Goal: Transaction & Acquisition: Purchase product/service

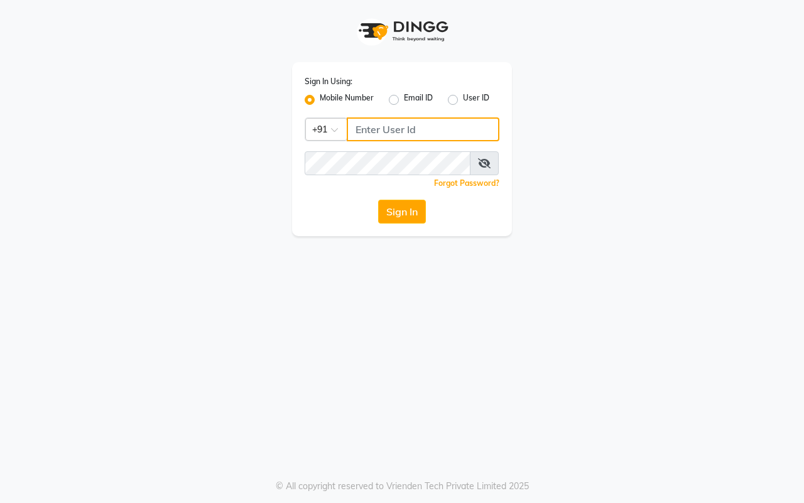
click at [368, 127] on input "Username" at bounding box center [423, 130] width 153 height 24
type input "8857888970"
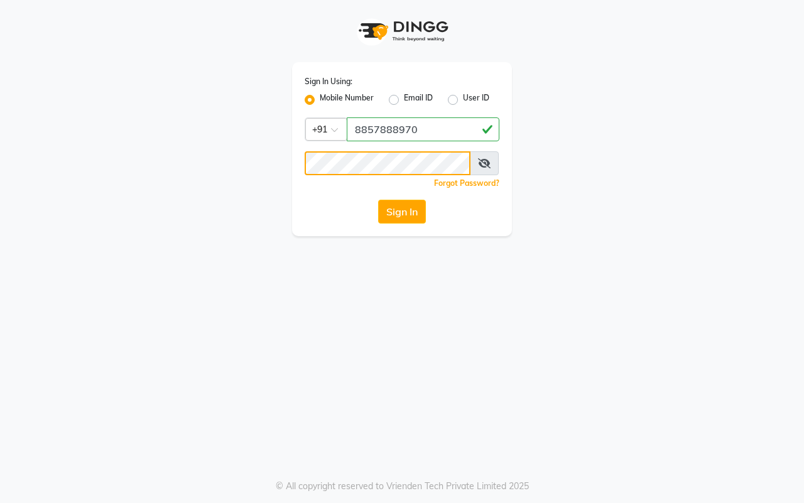
click at [378, 200] on button "Sign In" at bounding box center [402, 212] width 48 height 24
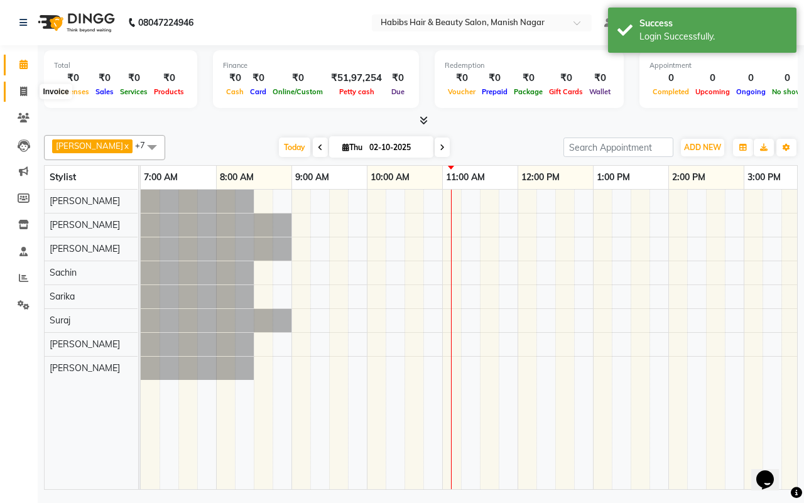
click at [23, 89] on icon at bounding box center [23, 91] width 7 height 9
select select "3804"
select select "service"
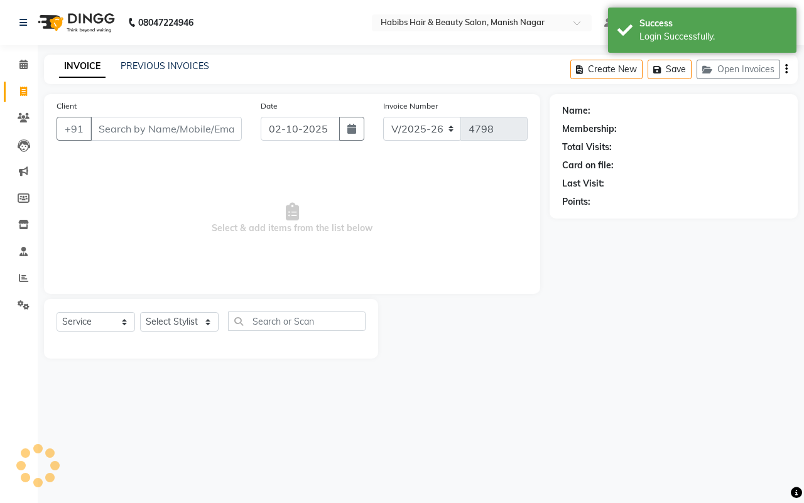
click at [113, 127] on input "Client" at bounding box center [165, 129] width 151 height 24
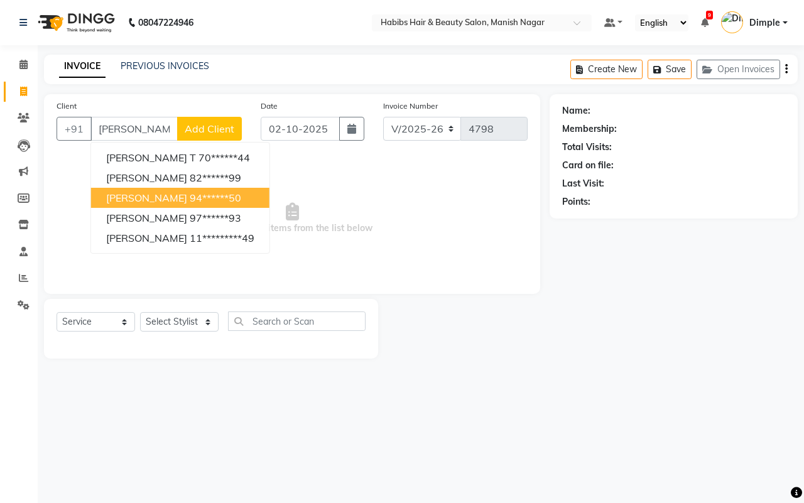
click at [190, 198] on ngb-highlight "94******50" at bounding box center [216, 198] width 52 height 13
type input "94******50"
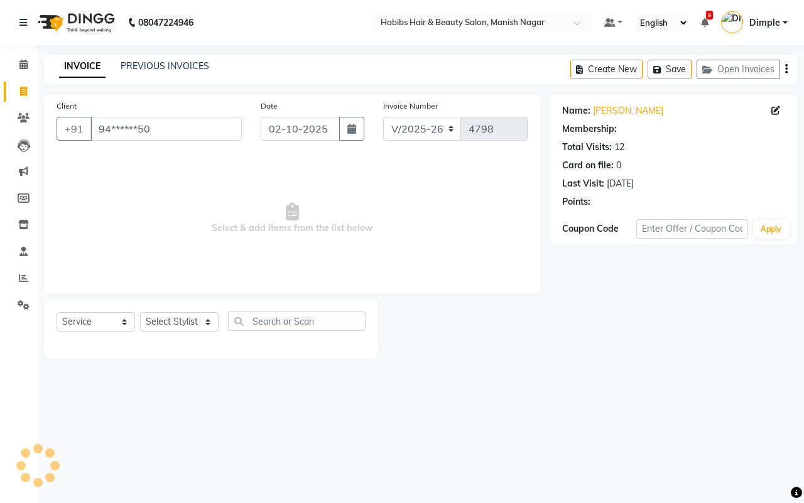
select select "1: Object"
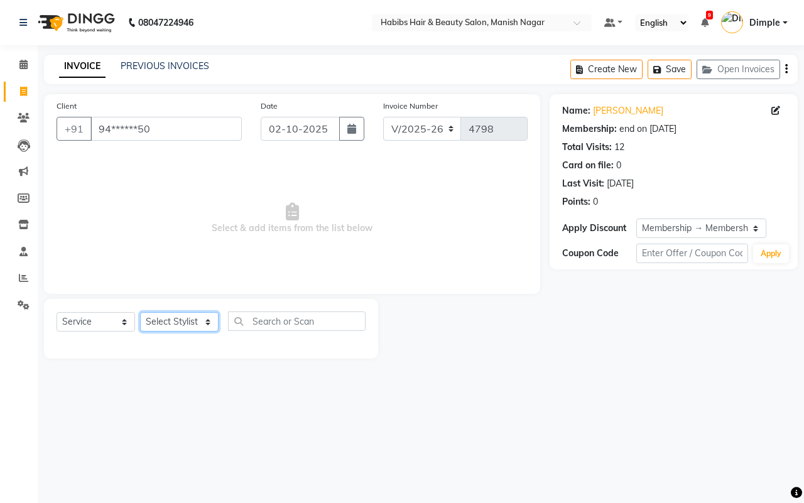
click at [159, 319] on select "Select Stylist [PERSON_NAME] [PERSON_NAME] [PERSON_NAME] [PERSON_NAME] Sachin […" at bounding box center [179, 321] width 79 height 19
select select "62737"
click at [140, 312] on select "Select Stylist [PERSON_NAME] [PERSON_NAME] [PERSON_NAME] [PERSON_NAME] Sachin […" at bounding box center [179, 321] width 79 height 19
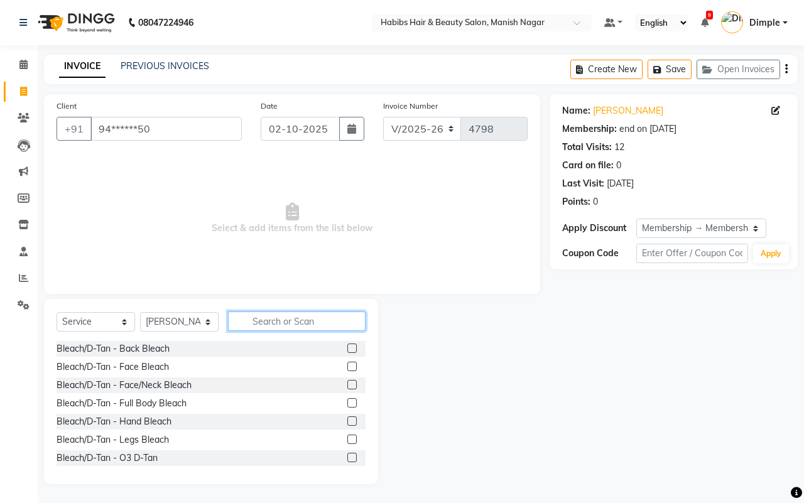
click at [268, 319] on input "text" at bounding box center [297, 321] width 138 height 19
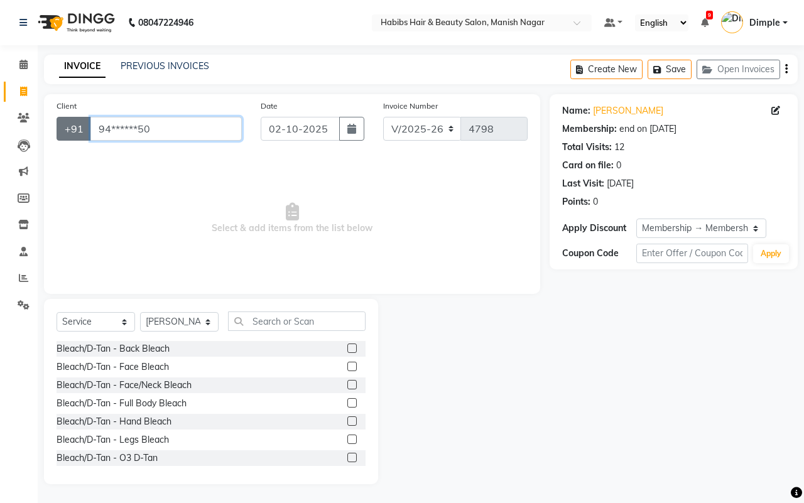
drag, startPoint x: 164, startPoint y: 126, endPoint x: 86, endPoint y: 124, distance: 77.9
click at [86, 124] on div "+91 94******50" at bounding box center [149, 129] width 185 height 24
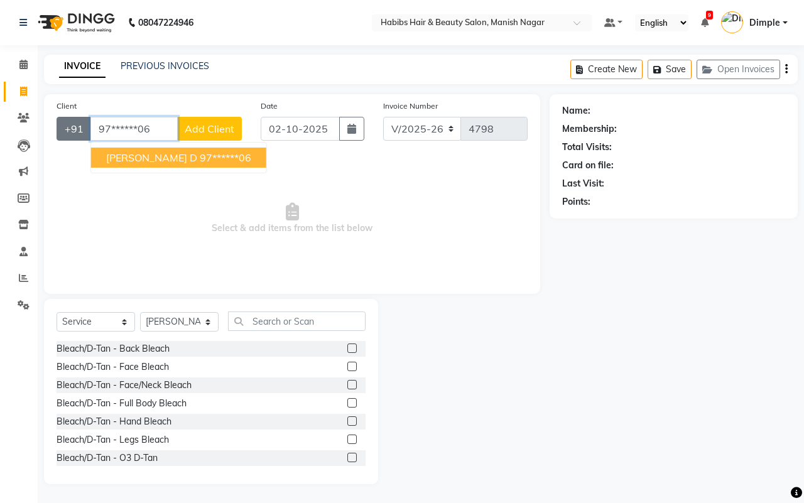
type input "97******06"
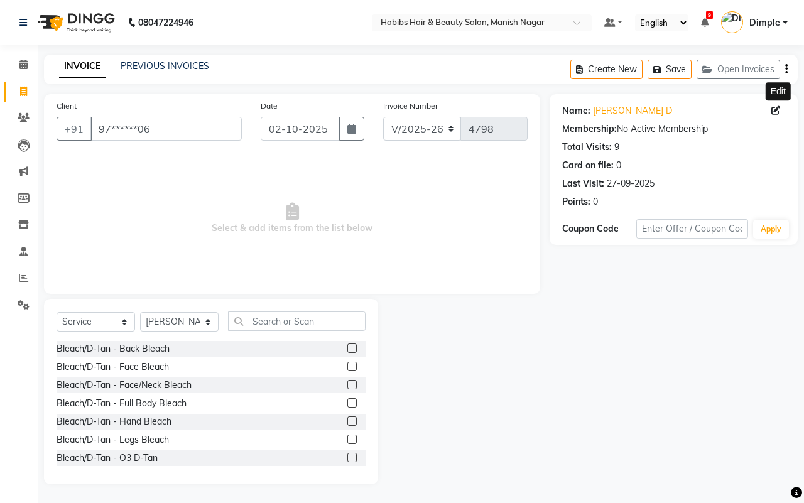
drag, startPoint x: 775, startPoint y: 109, endPoint x: 724, endPoint y: 146, distance: 62.5
click at [774, 109] on icon at bounding box center [776, 110] width 9 height 9
select select "22"
select select "[DEMOGRAPHIC_DATA]"
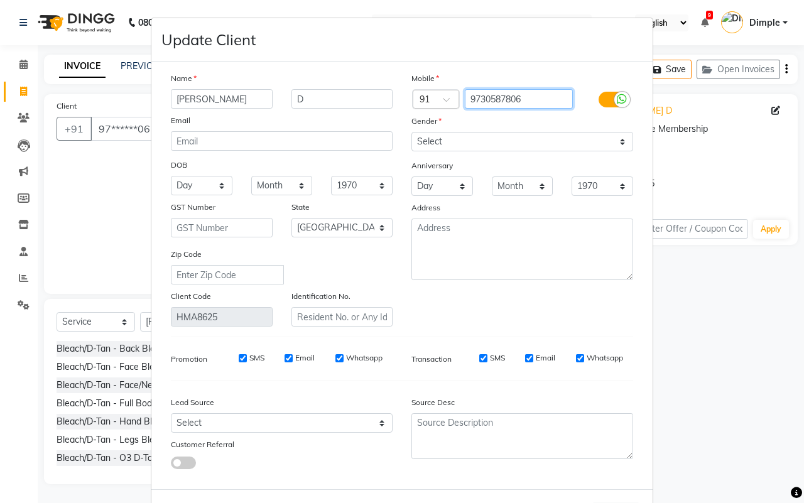
click at [505, 92] on input "9730587806" at bounding box center [519, 98] width 109 height 19
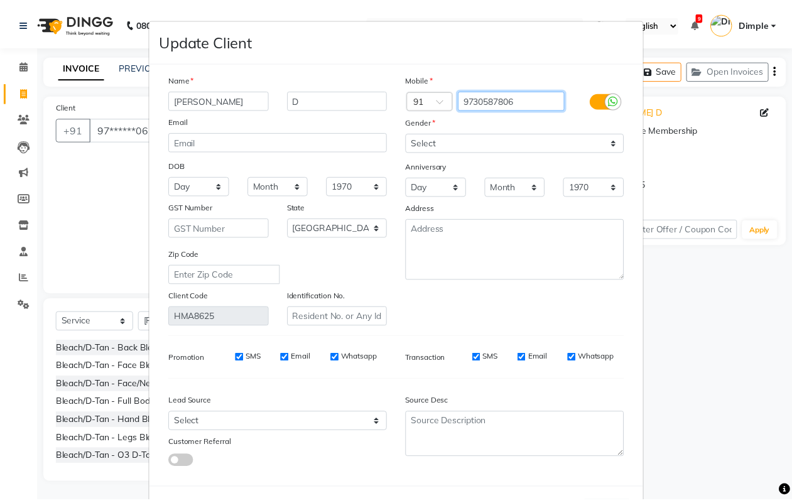
scroll to position [50, 0]
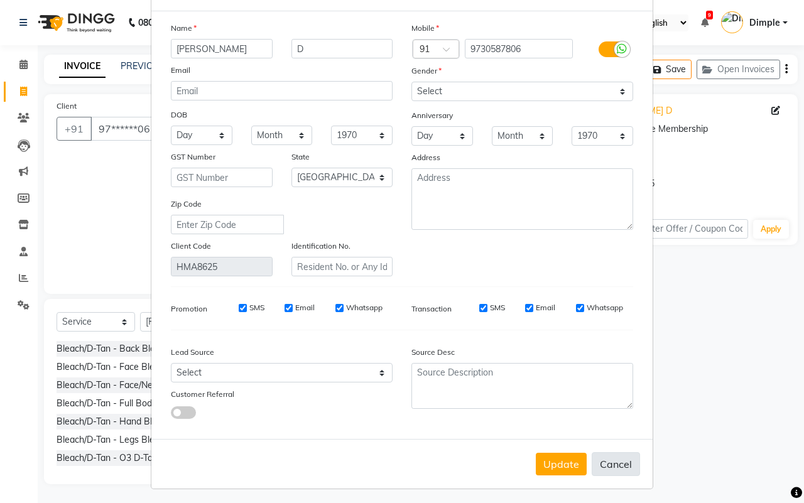
click at [616, 457] on button "Cancel" at bounding box center [616, 464] width 48 height 24
select select
select select "null"
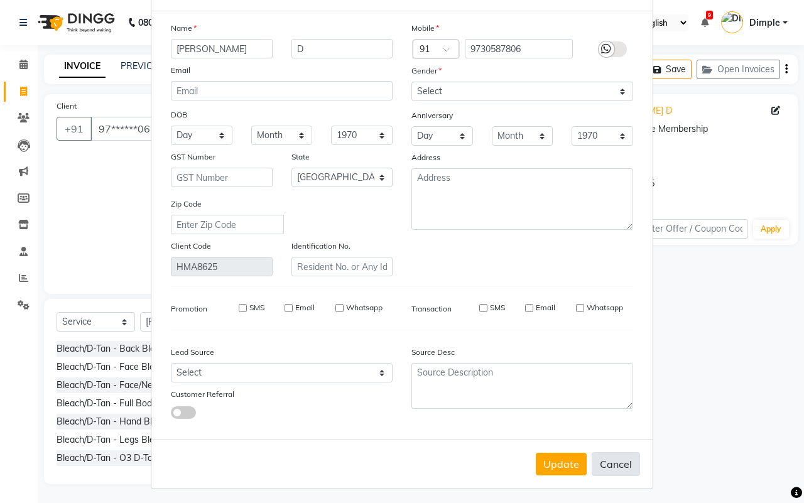
select select
checkbox input "false"
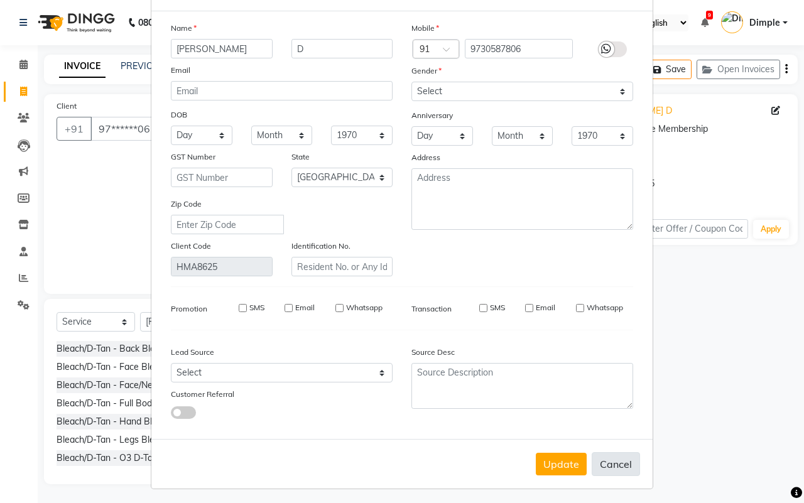
checkbox input "false"
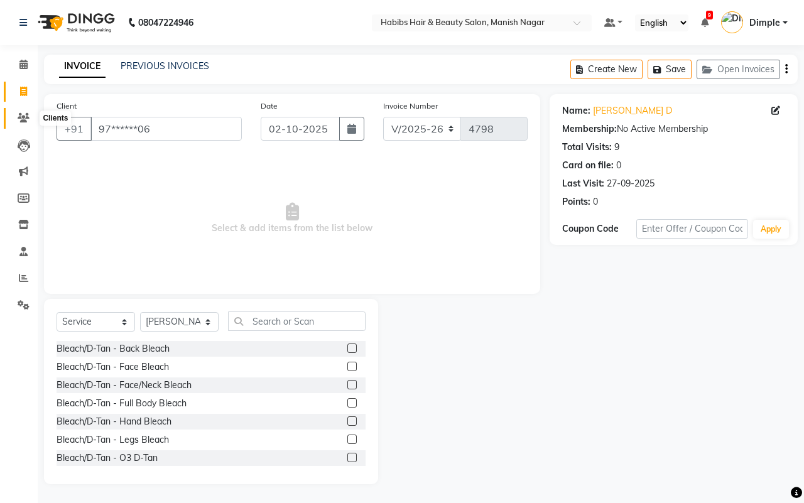
click at [19, 116] on icon at bounding box center [24, 117] width 12 height 9
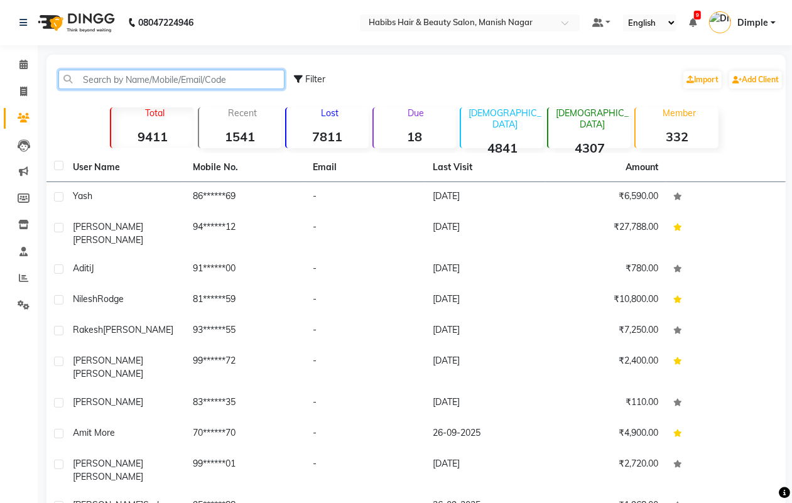
click at [168, 74] on input "text" at bounding box center [171, 79] width 226 height 19
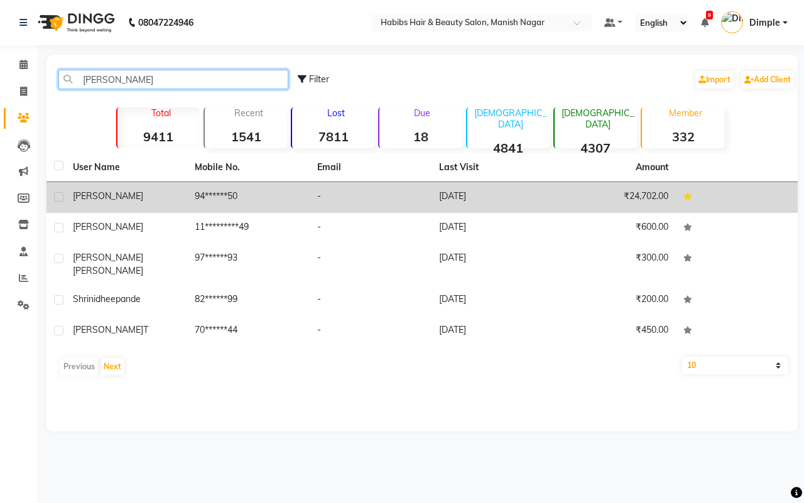
type input "[PERSON_NAME]"
click at [256, 199] on td "94******50" at bounding box center [248, 197] width 122 height 31
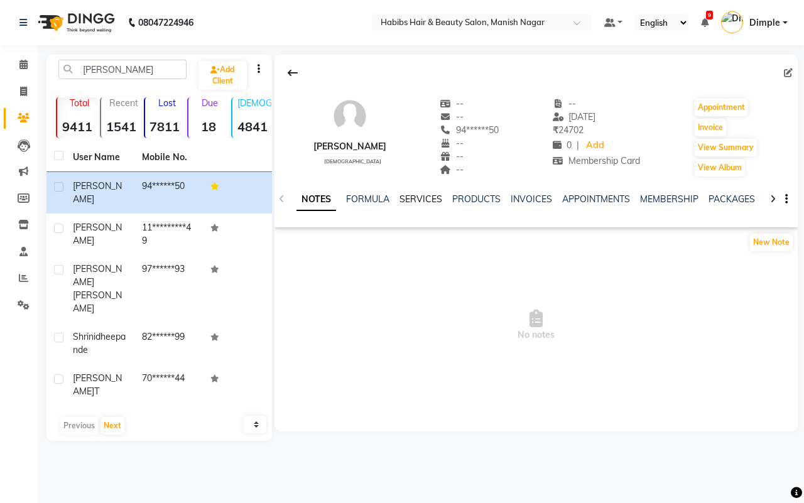
click at [434, 199] on link "SERVICES" at bounding box center [421, 199] width 43 height 11
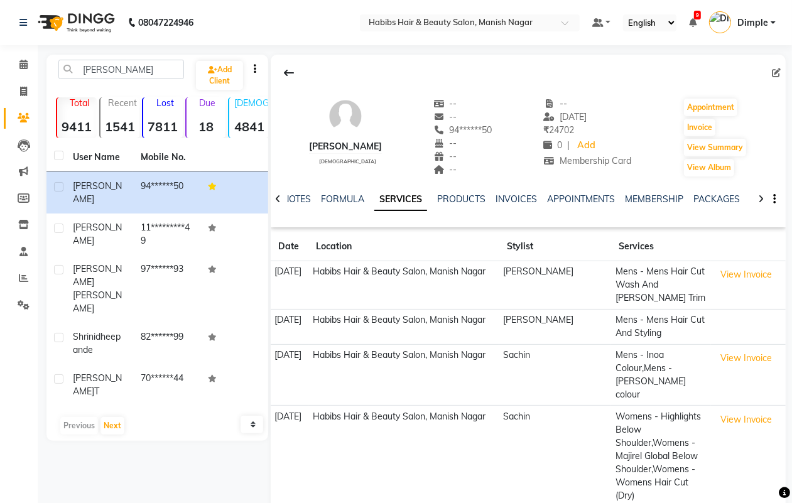
scroll to position [54, 0]
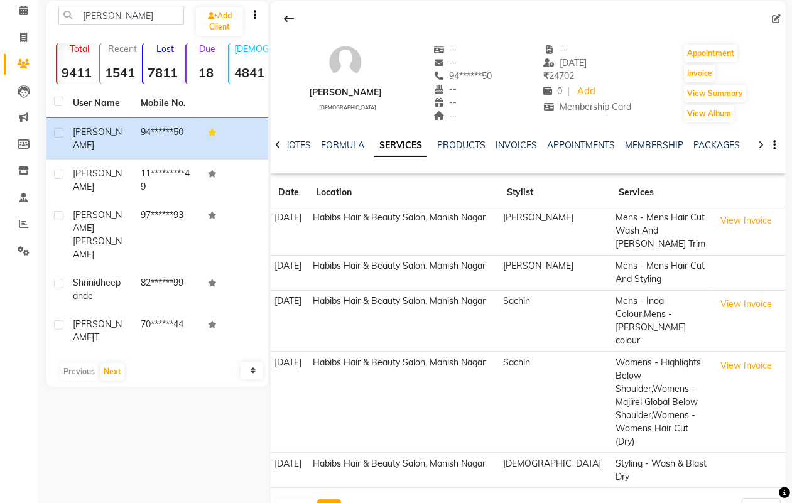
click at [325, 500] on button "Next" at bounding box center [329, 509] width 24 height 18
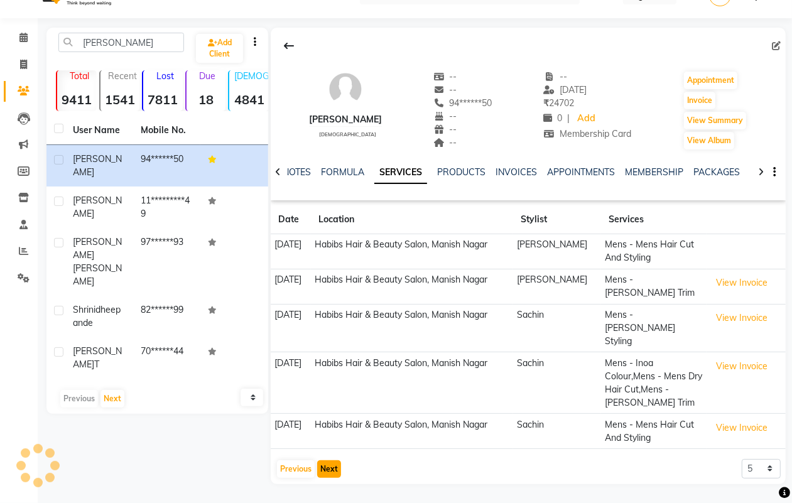
scroll to position [1, 0]
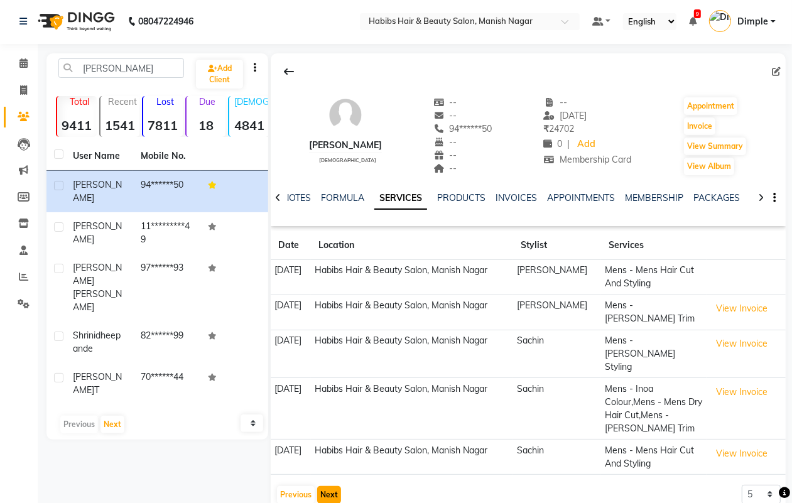
click at [327, 486] on button "Next" at bounding box center [329, 495] width 24 height 18
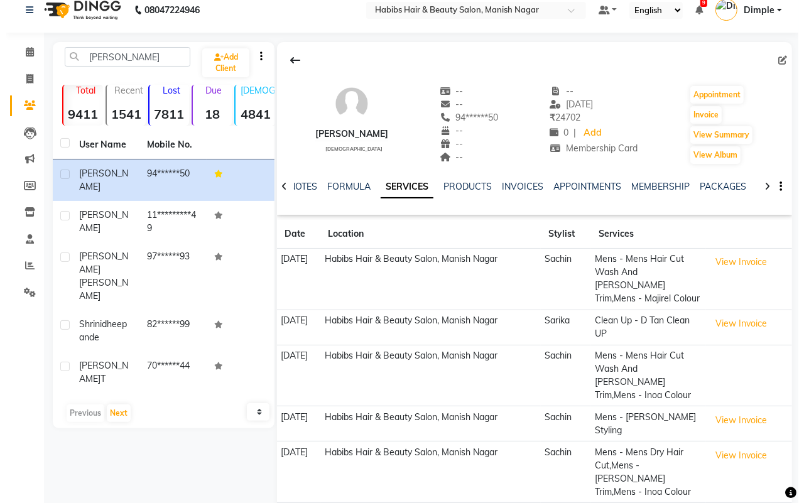
scroll to position [0, 0]
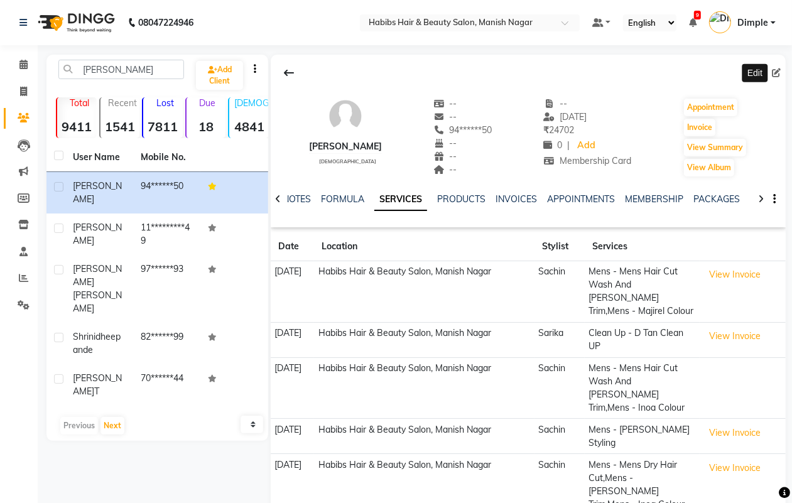
click at [775, 71] on icon at bounding box center [776, 72] width 9 height 9
select select "22"
select select "[DEMOGRAPHIC_DATA]"
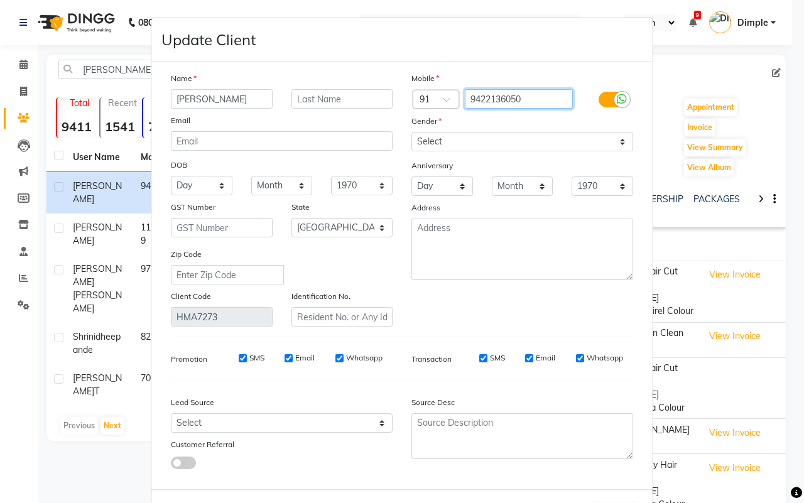
click at [506, 92] on input "9422136050" at bounding box center [519, 98] width 109 height 19
paste input "730587806"
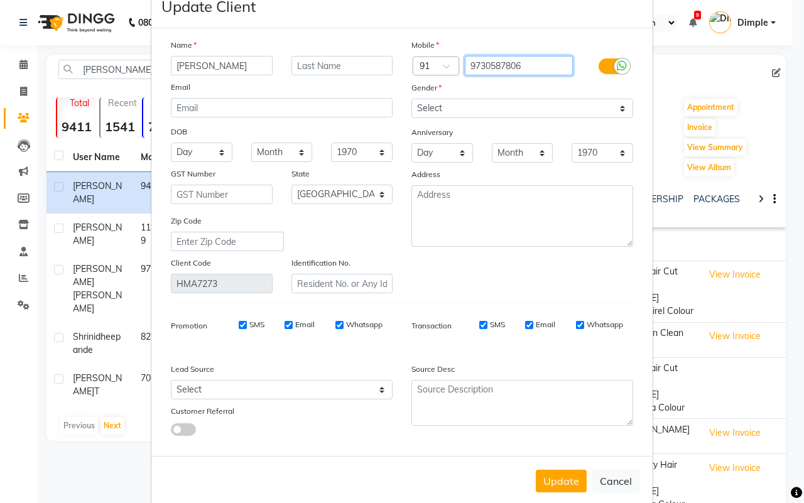
scroll to position [50, 0]
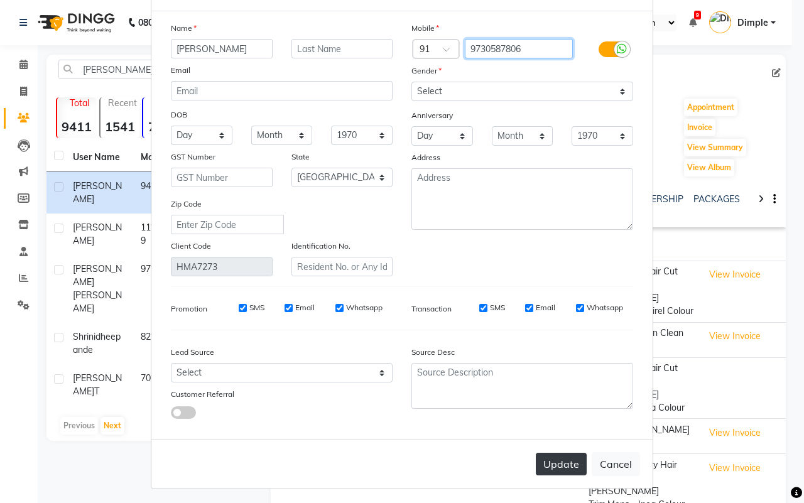
type input "9730587806"
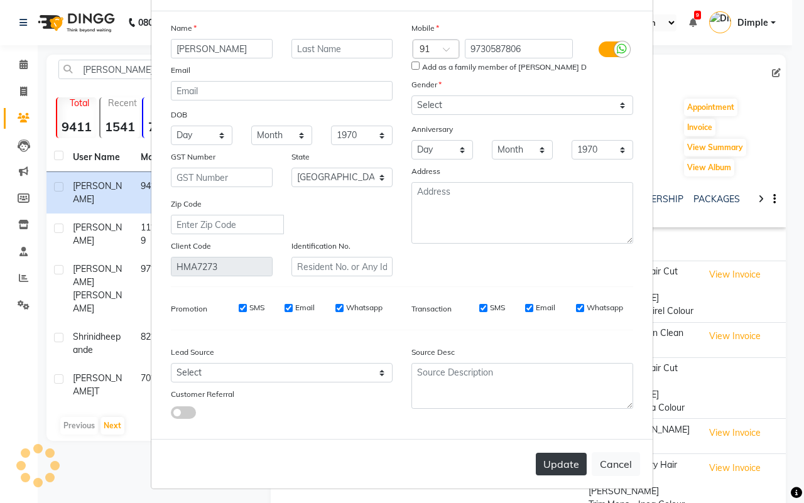
click at [554, 459] on button "Update" at bounding box center [561, 464] width 51 height 23
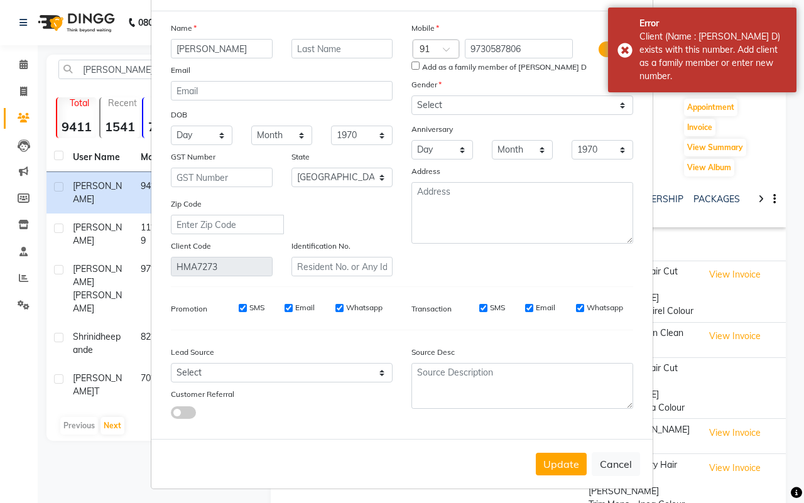
click at [412, 65] on input "Add as a family member of [PERSON_NAME] D" at bounding box center [416, 66] width 8 height 8
checkbox input "true"
click at [549, 459] on button "Update" at bounding box center [561, 464] width 51 height 23
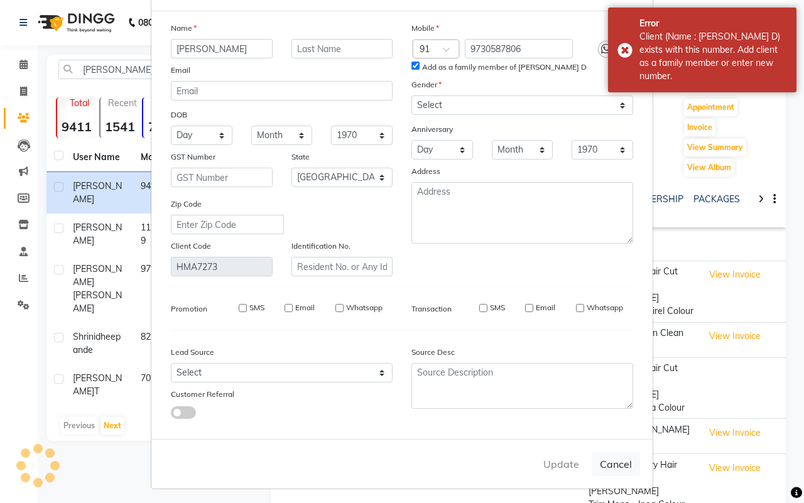
select select
select select "null"
select select
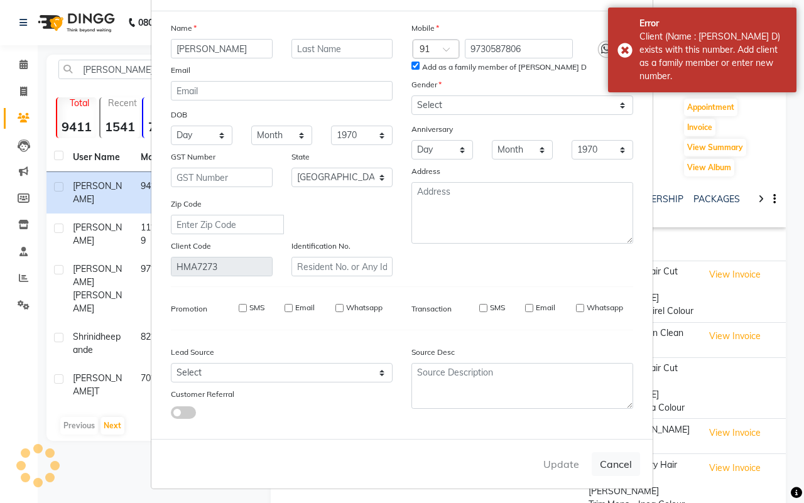
select select
checkbox input "false"
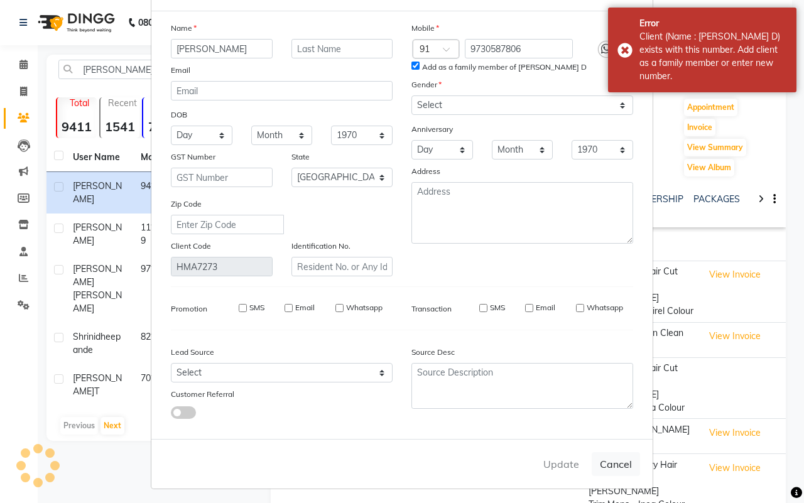
checkbox input "false"
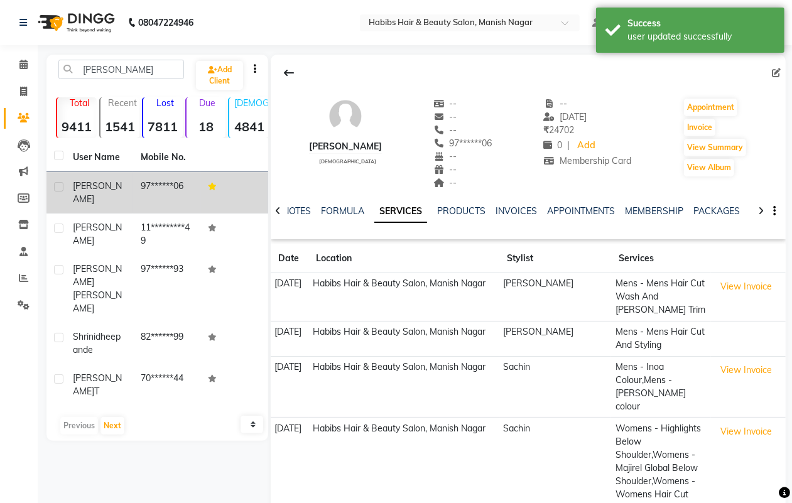
click at [142, 183] on td "97******06" at bounding box center [167, 192] width 68 height 41
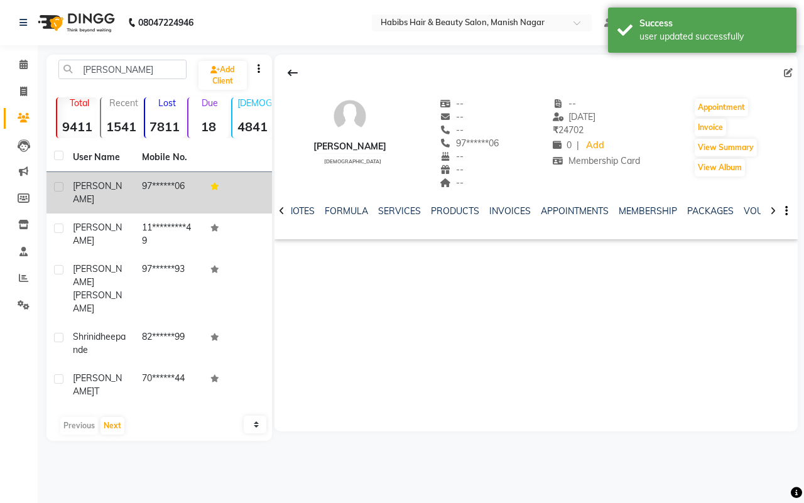
click at [104, 187] on span "[PERSON_NAME]" at bounding box center [97, 192] width 49 height 25
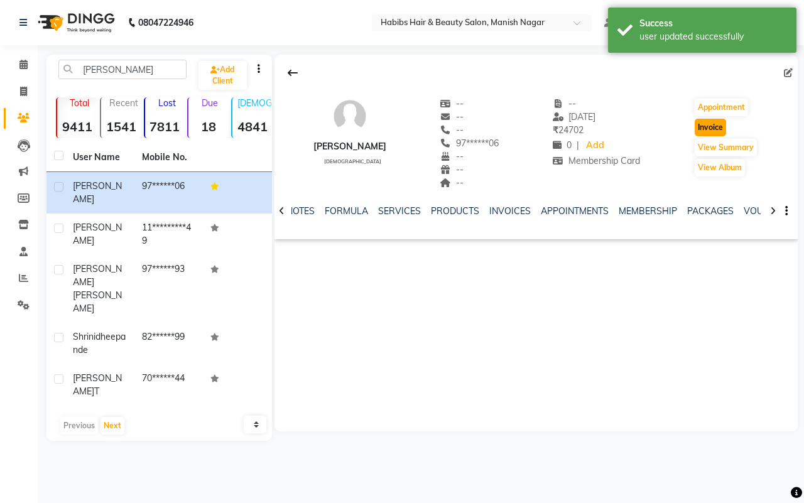
click at [712, 128] on button "Invoice" at bounding box center [710, 128] width 31 height 18
select select "3804"
select select "service"
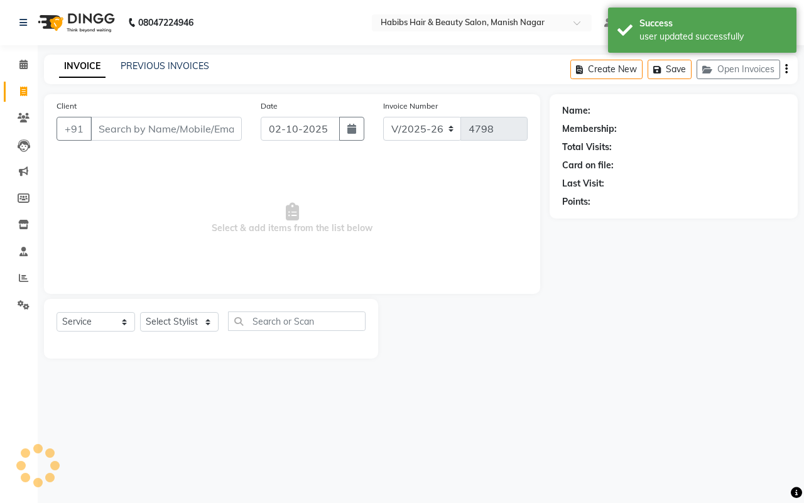
type input "97******06"
select select "1: Object"
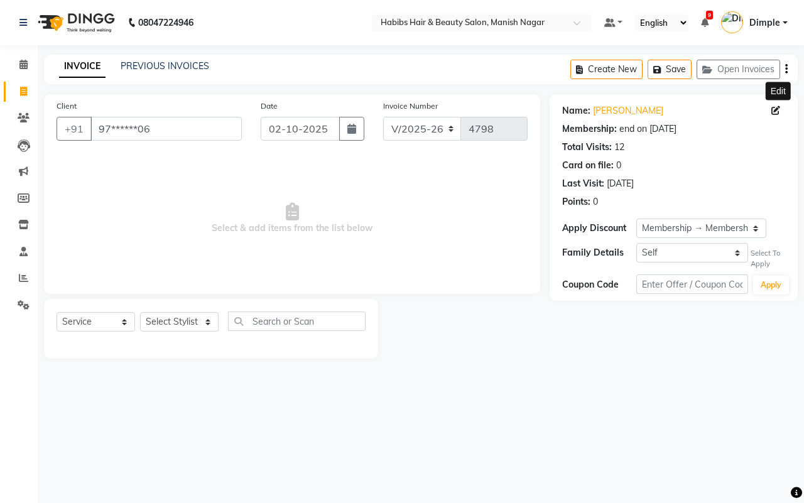
click at [775, 111] on icon at bounding box center [776, 110] width 9 height 9
select select "22"
select select "[DEMOGRAPHIC_DATA]"
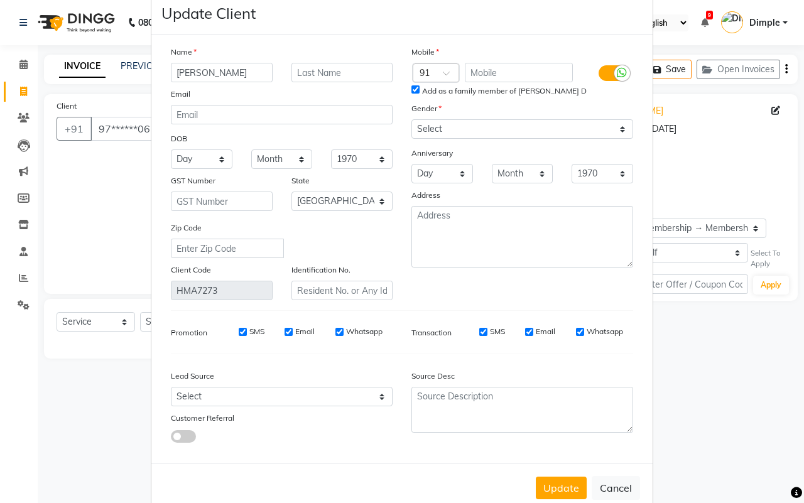
scroll to position [50, 0]
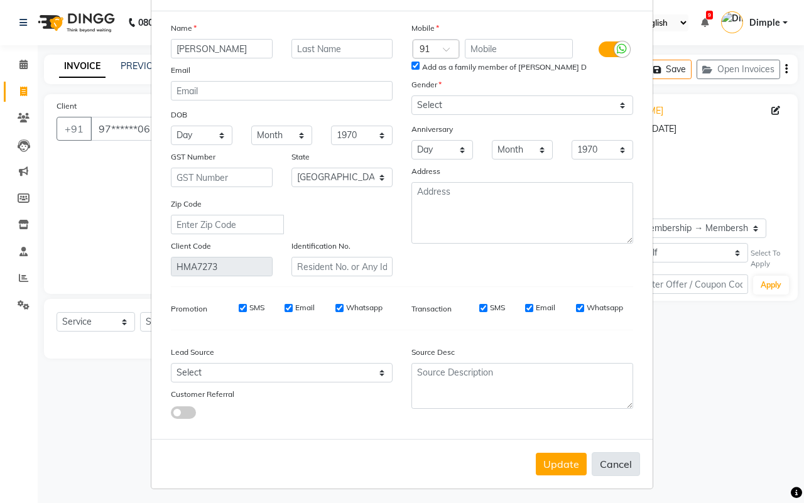
click at [618, 461] on button "Cancel" at bounding box center [616, 464] width 48 height 24
select select
select select "null"
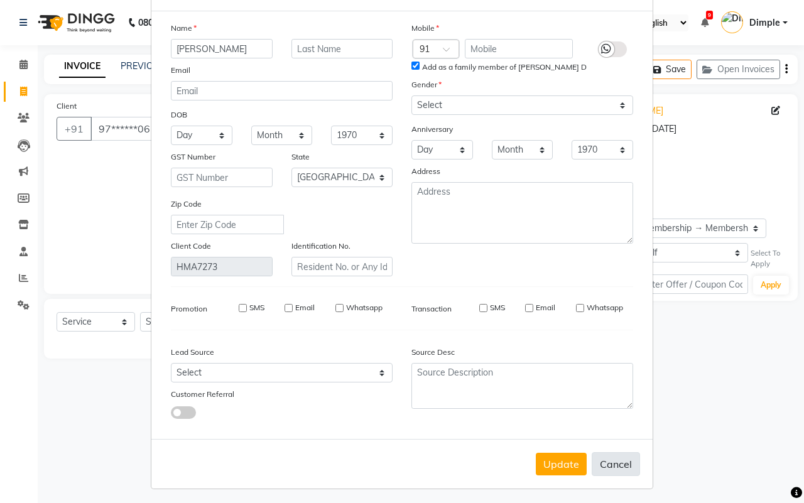
select select
checkbox input "false"
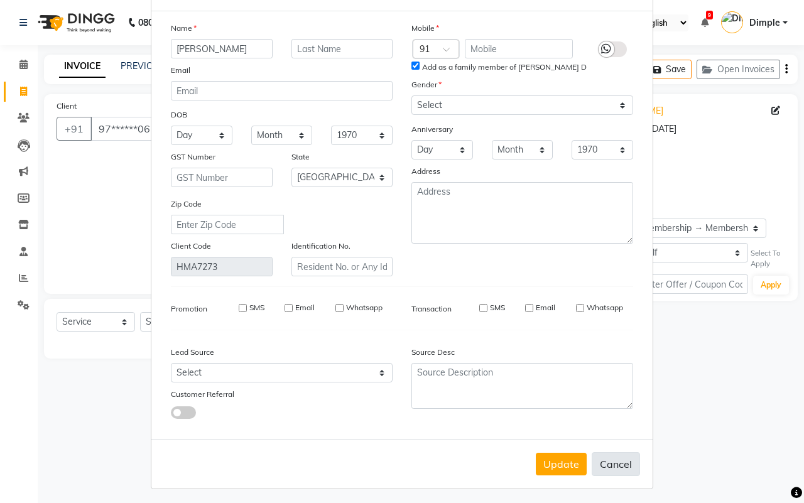
checkbox input "false"
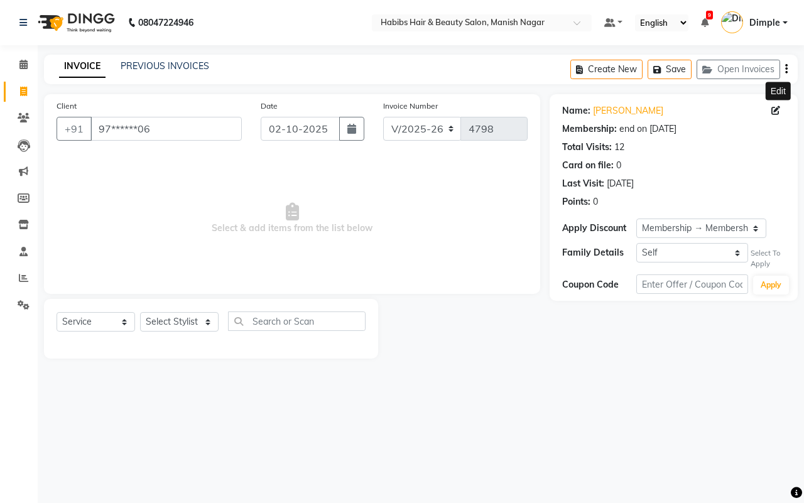
click at [777, 112] on icon at bounding box center [776, 110] width 9 height 9
select select "22"
select select "[DEMOGRAPHIC_DATA]"
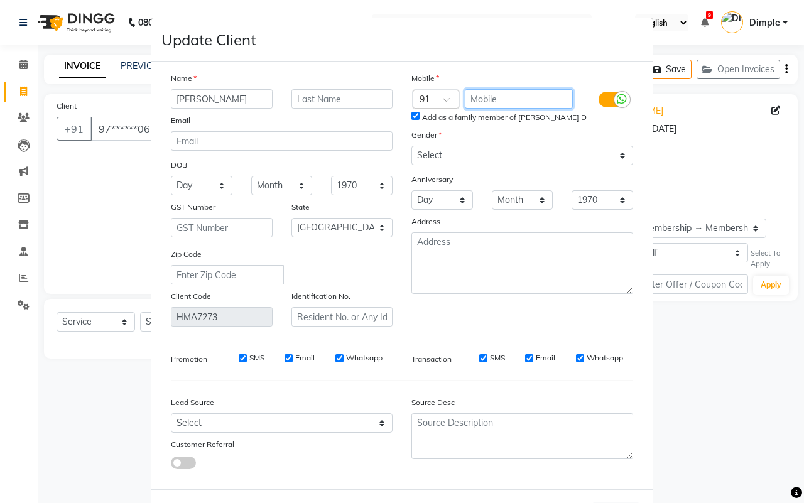
click at [517, 104] on input "text" at bounding box center [519, 98] width 109 height 19
click at [515, 98] on input "text" at bounding box center [519, 98] width 109 height 19
paste input "9730587806"
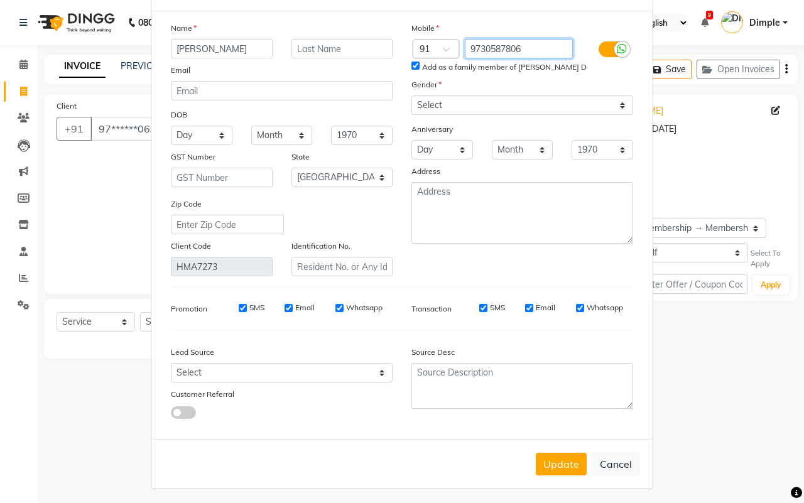
type input "9730587806"
click at [412, 64] on input "Add as a family member of [PERSON_NAME] D" at bounding box center [416, 66] width 8 height 8
checkbox input "true"
click at [567, 466] on button "Update" at bounding box center [561, 464] width 51 height 23
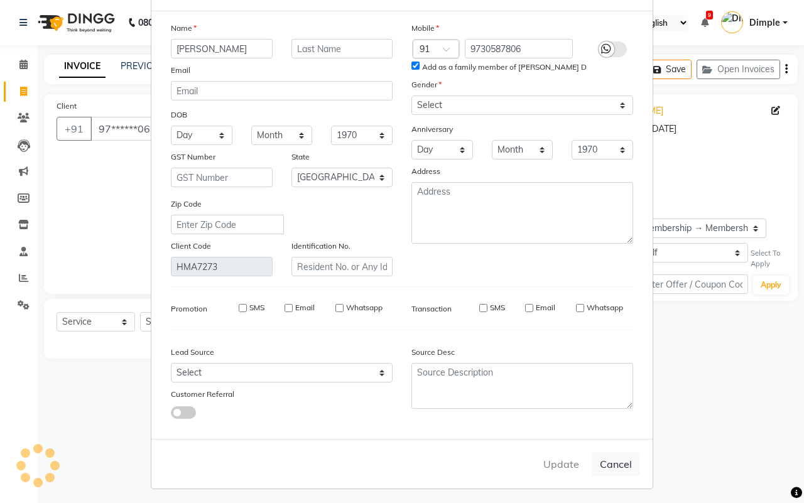
select select
select select "null"
select select
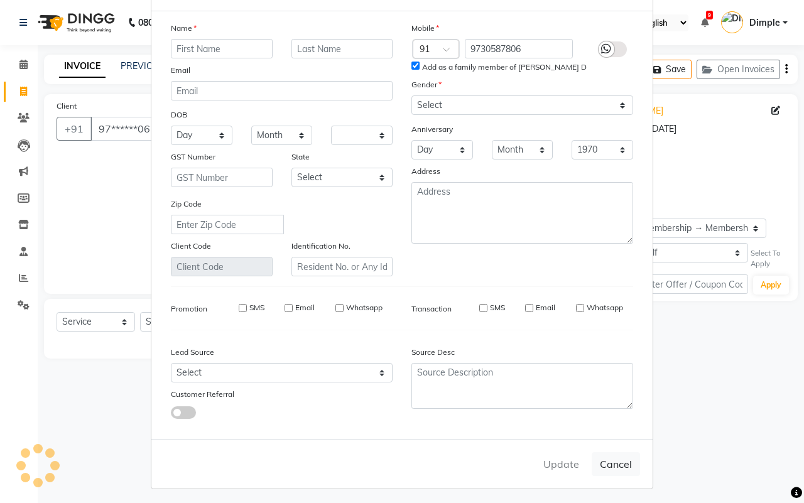
select select
checkbox input "false"
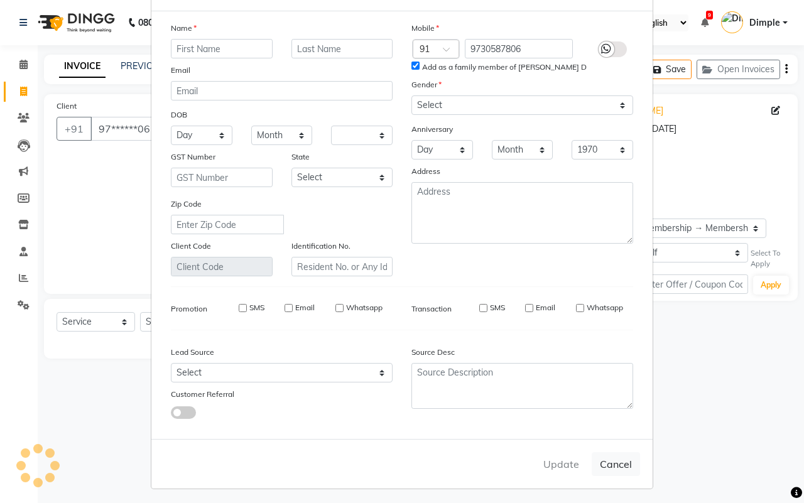
checkbox input "false"
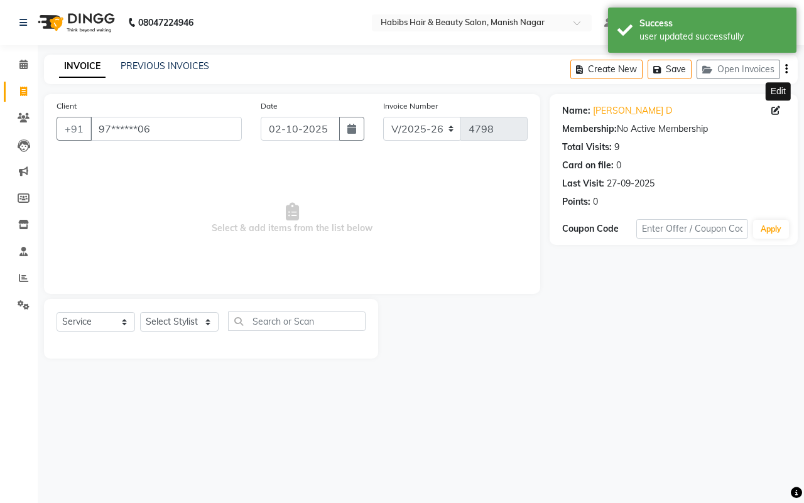
click at [775, 109] on icon at bounding box center [776, 110] width 9 height 9
select select "22"
select select "[DEMOGRAPHIC_DATA]"
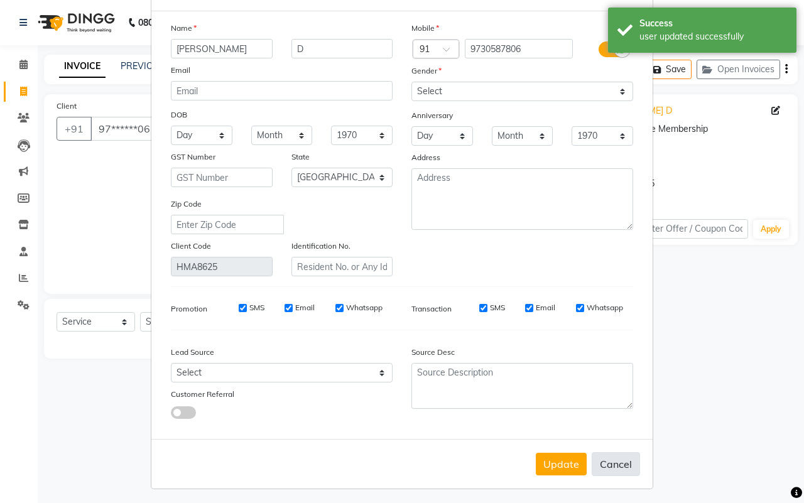
click at [618, 463] on button "Cancel" at bounding box center [616, 464] width 48 height 24
select select
select select "null"
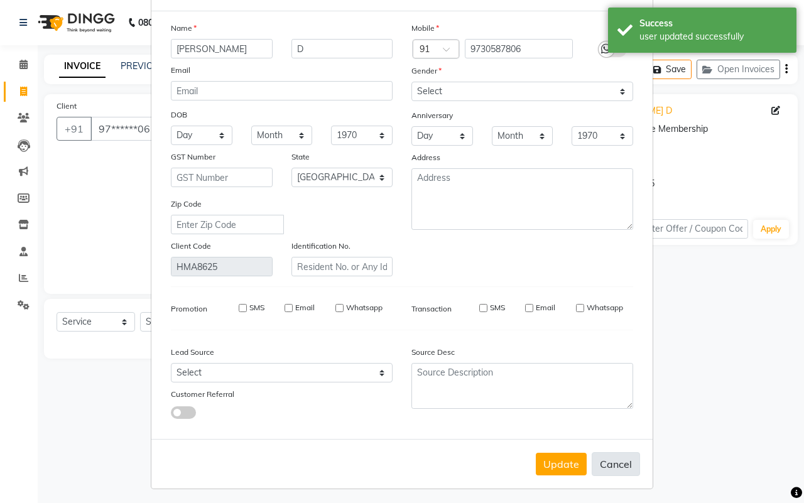
select select
checkbox input "false"
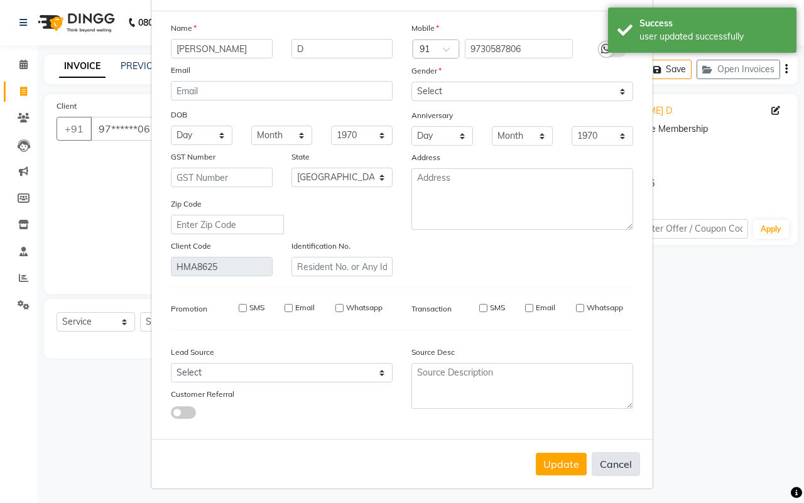
checkbox input "false"
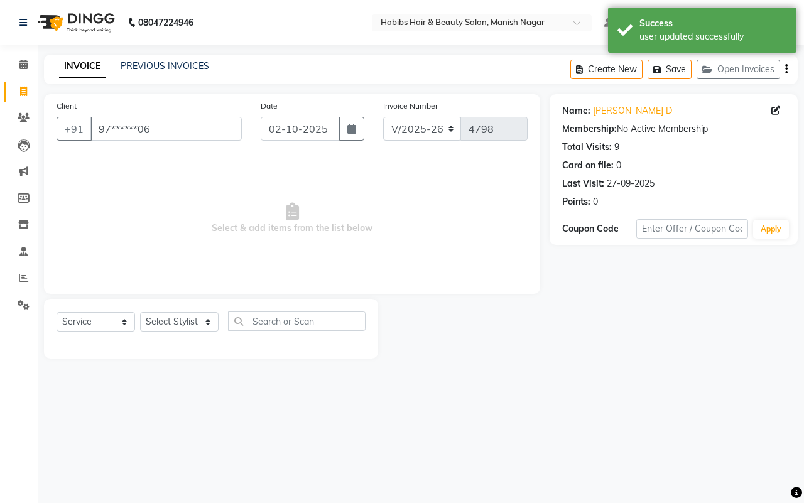
click at [293, 193] on span "Select & add items from the list below" at bounding box center [292, 219] width 471 height 126
drag, startPoint x: 135, startPoint y: 129, endPoint x: 55, endPoint y: 126, distance: 80.5
click at [55, 126] on div "Client +91 97******06" at bounding box center [149, 125] width 204 height 52
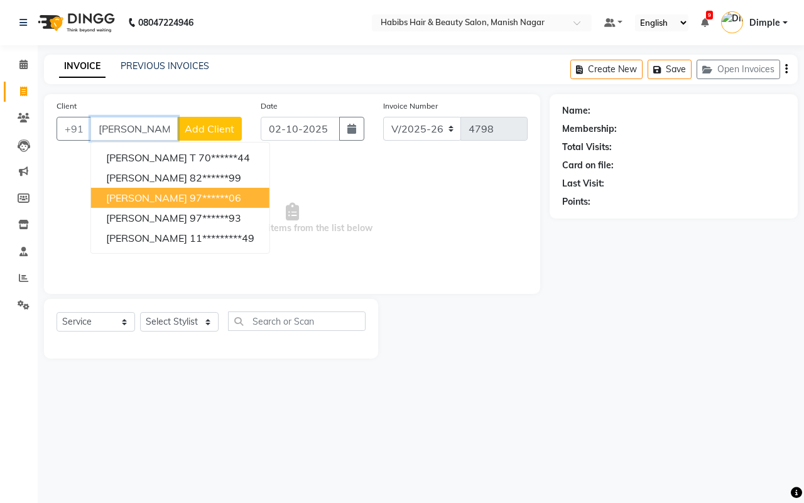
click at [194, 194] on ngb-highlight "97******06" at bounding box center [216, 198] width 52 height 13
type input "97******06"
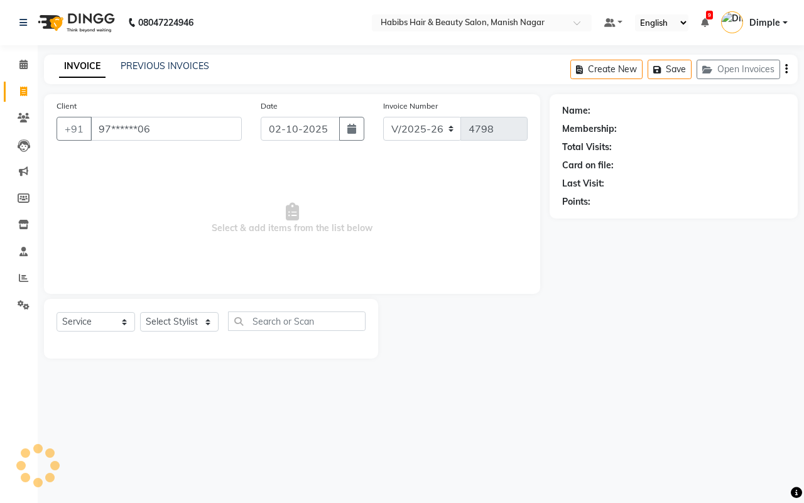
select select "1: Object"
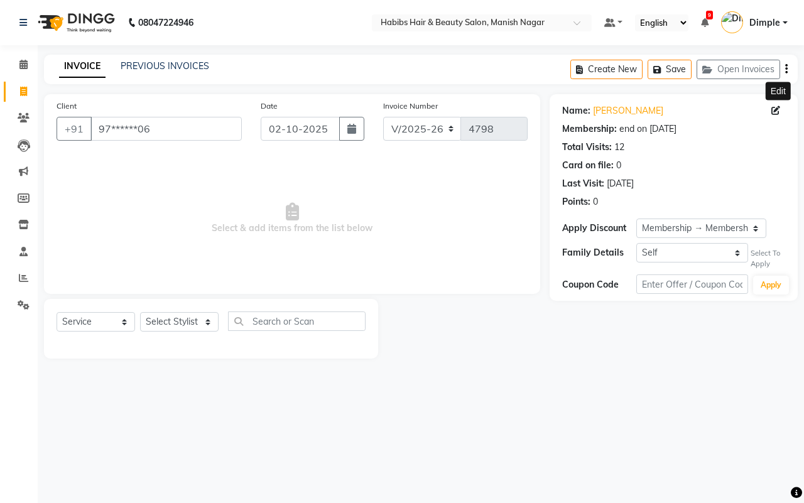
click at [774, 109] on icon at bounding box center [776, 110] width 9 height 9
select select "22"
select select "[DEMOGRAPHIC_DATA]"
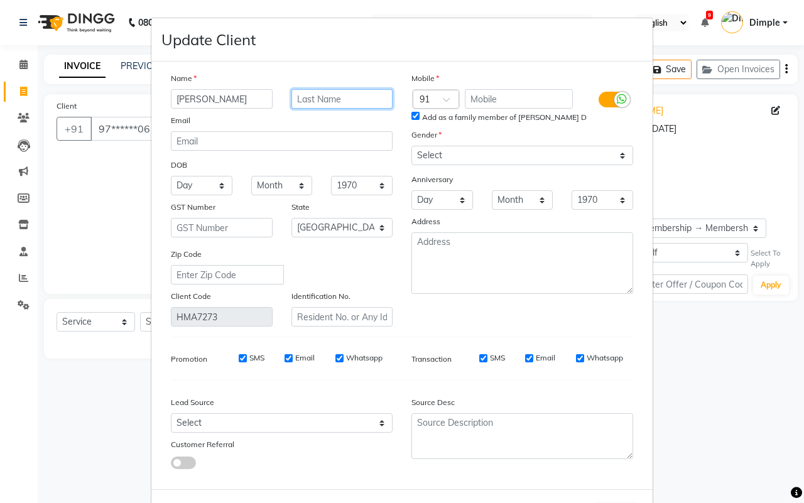
click at [339, 91] on input "text" at bounding box center [343, 98] width 102 height 19
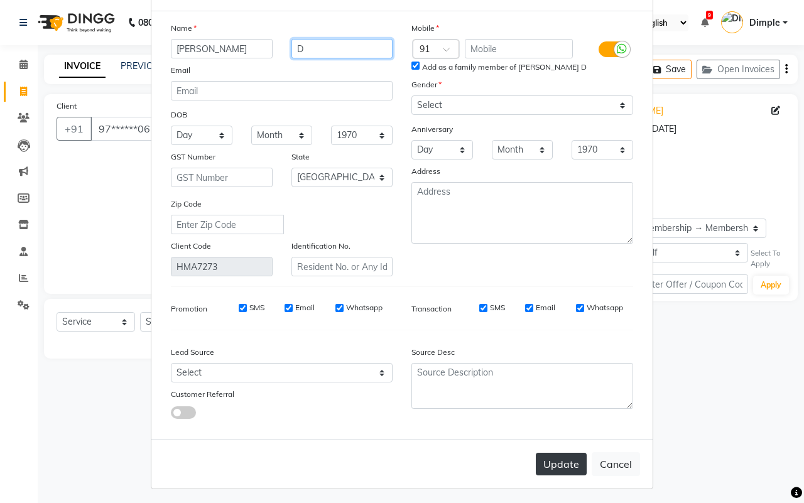
type input "D"
click at [554, 457] on button "Update" at bounding box center [561, 464] width 51 height 23
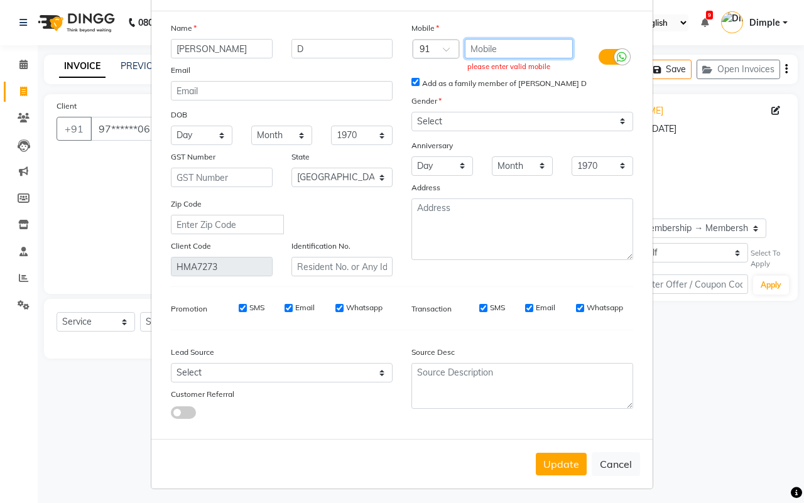
click at [469, 45] on input "text" at bounding box center [519, 48] width 109 height 19
paste input "9730587806"
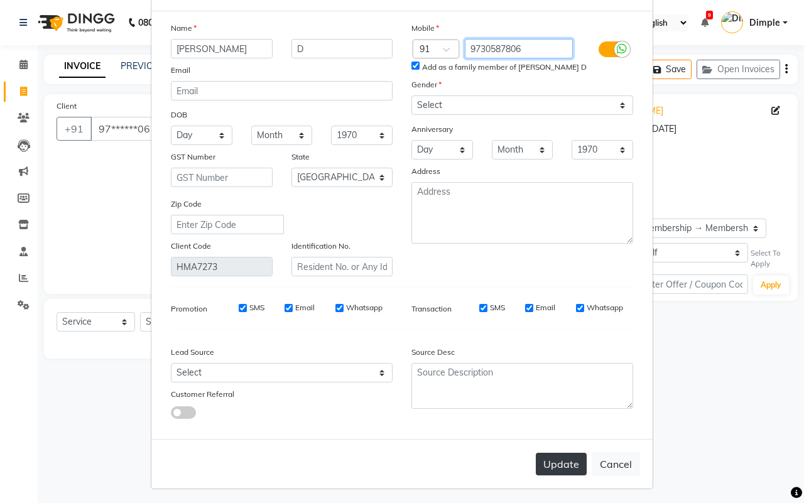
type input "9730587806"
click at [551, 464] on button "Update" at bounding box center [561, 464] width 51 height 23
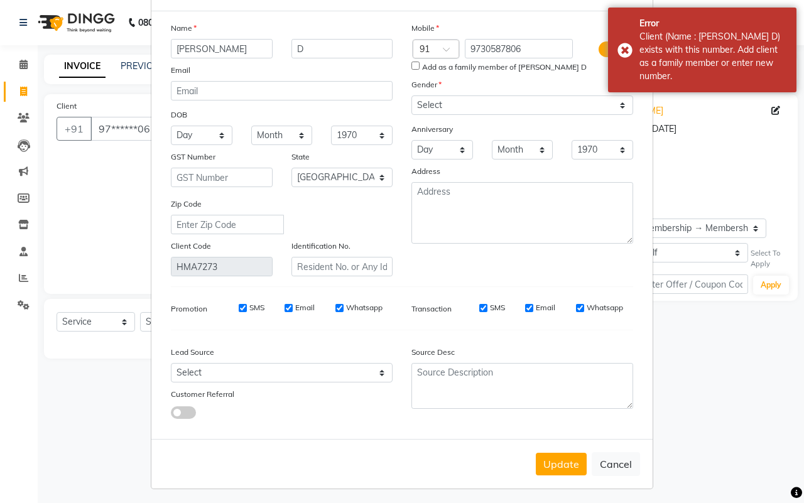
click at [412, 63] on input "Add as a family member of [PERSON_NAME] D" at bounding box center [416, 66] width 8 height 8
checkbox input "true"
click at [553, 453] on button "Update" at bounding box center [561, 464] width 51 height 23
select select
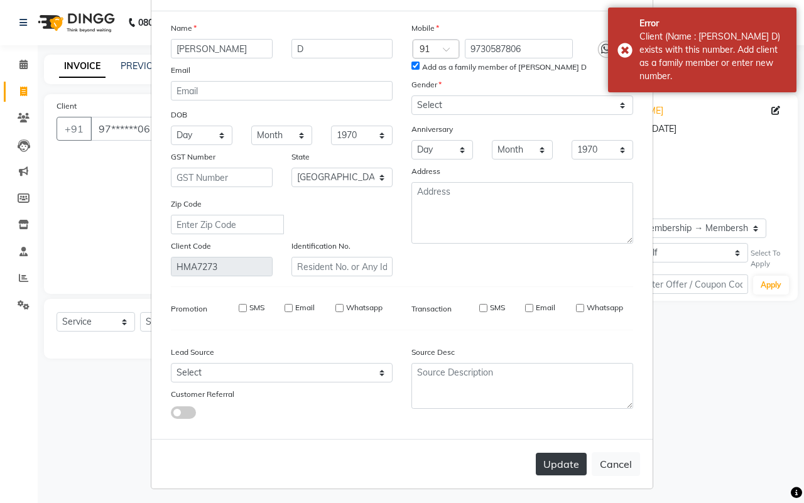
select select
select select "null"
select select
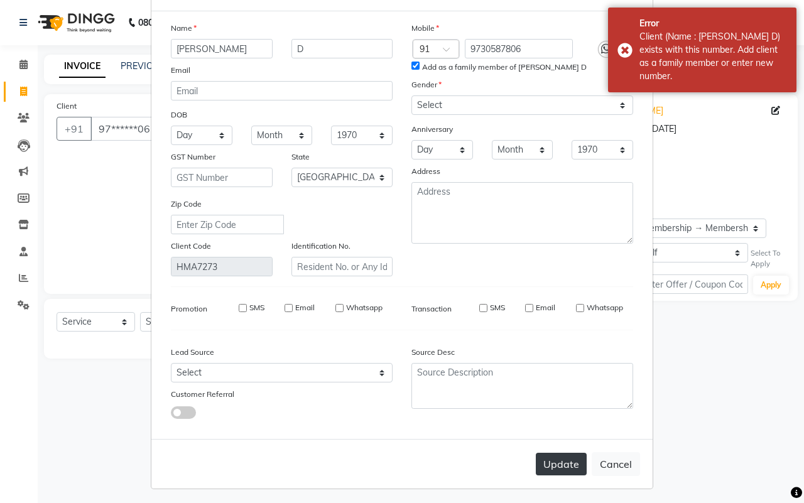
select select
checkbox input "false"
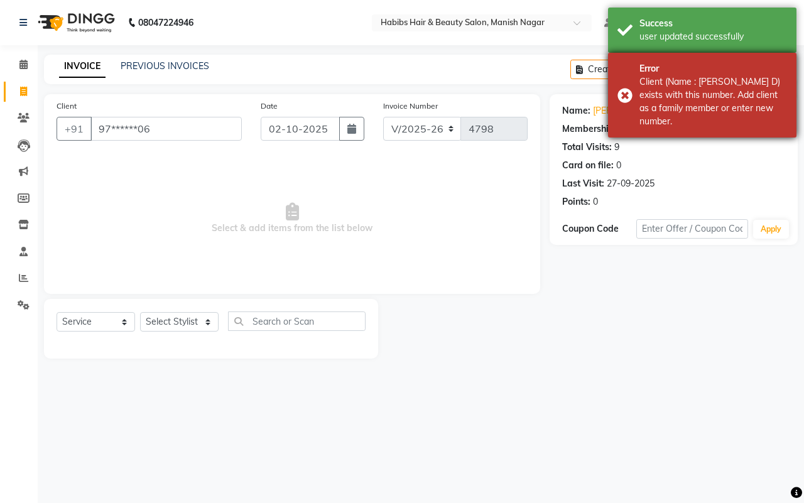
click at [621, 92] on div "Error Client (Name : [PERSON_NAME] D) exists with this number. Add client as a …" at bounding box center [702, 95] width 189 height 85
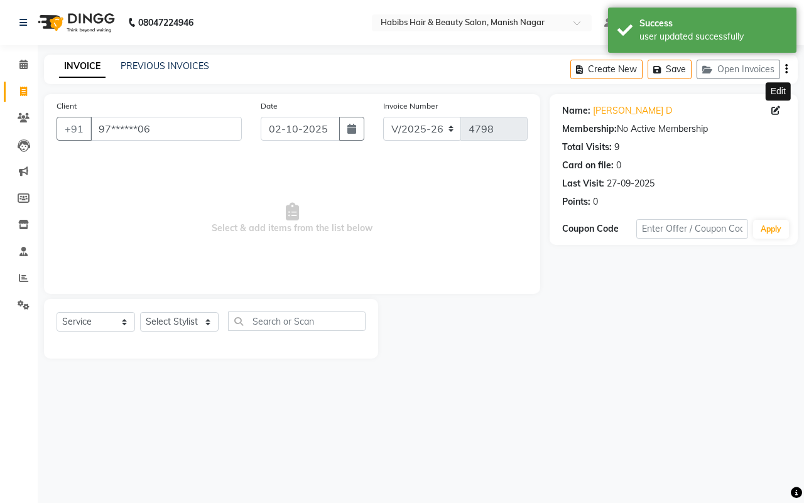
click at [777, 110] on icon at bounding box center [776, 110] width 9 height 9
select select "22"
select select "[DEMOGRAPHIC_DATA]"
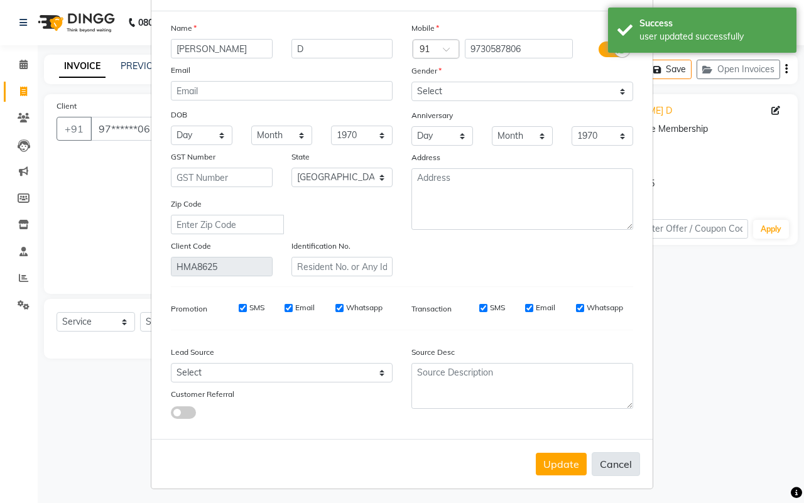
click at [616, 459] on button "Cancel" at bounding box center [616, 464] width 48 height 24
select select
select select "null"
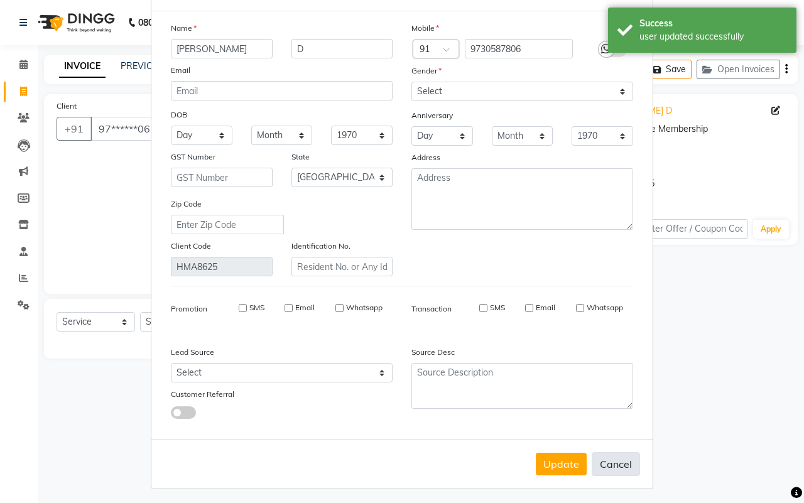
select select
checkbox input "false"
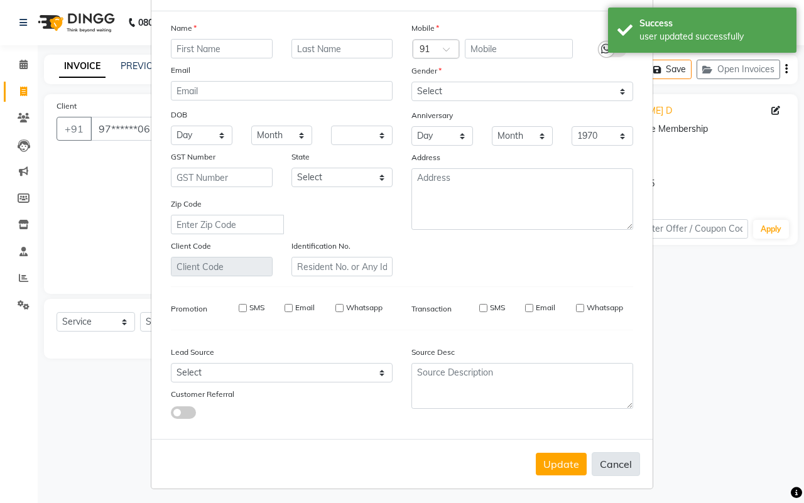
checkbox input "false"
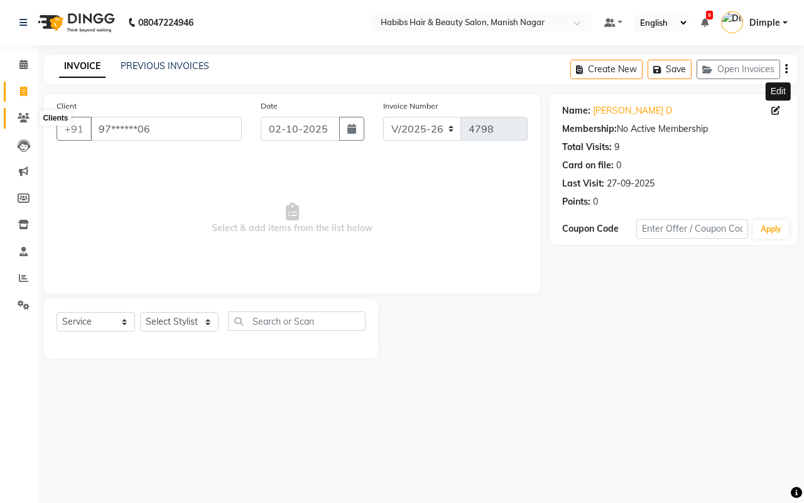
click at [21, 120] on icon at bounding box center [24, 117] width 12 height 9
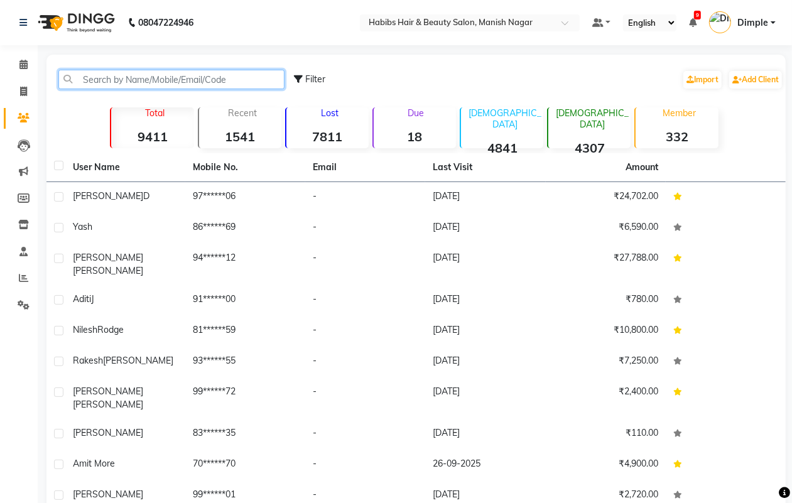
click at [167, 77] on input "text" at bounding box center [171, 79] width 226 height 19
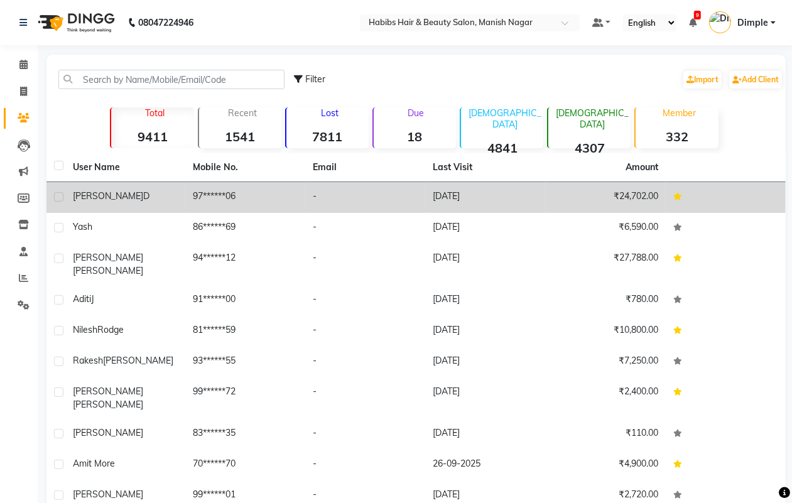
click at [175, 190] on div "[PERSON_NAME] D" at bounding box center [125, 196] width 105 height 13
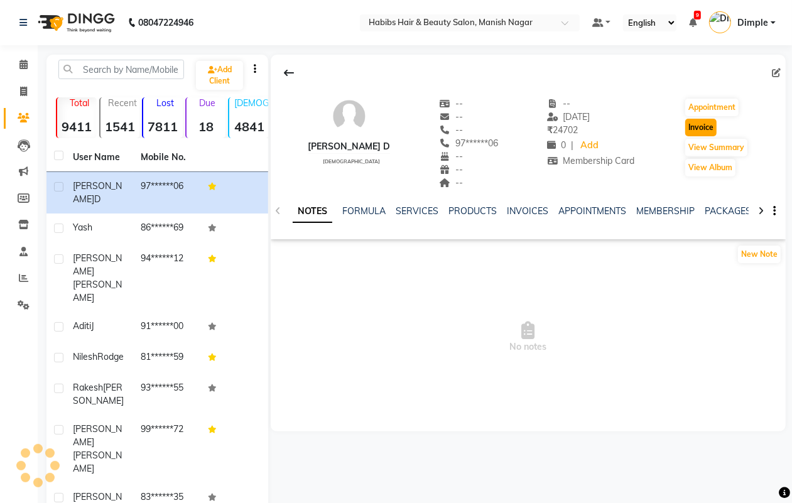
click at [695, 130] on button "Invoice" at bounding box center [701, 128] width 31 height 18
select select "3804"
select select "service"
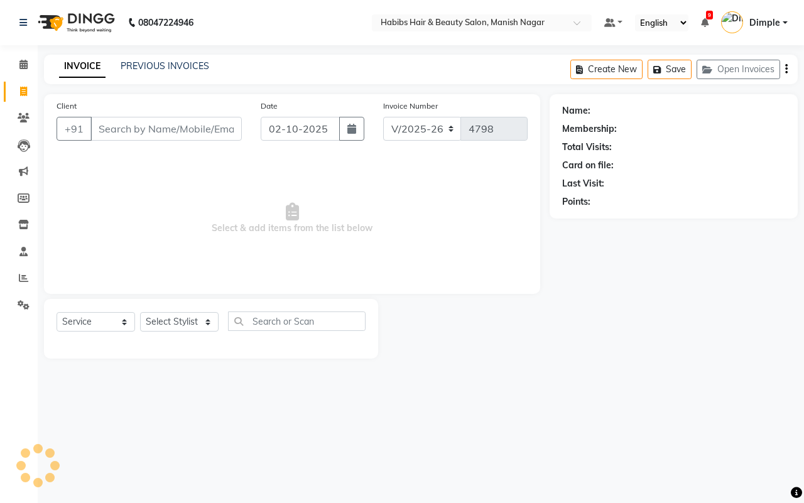
type input "97******06"
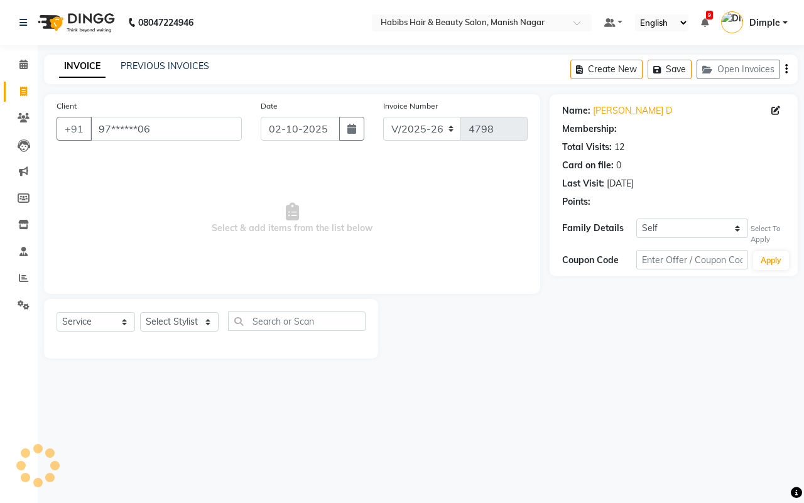
select select "1: Object"
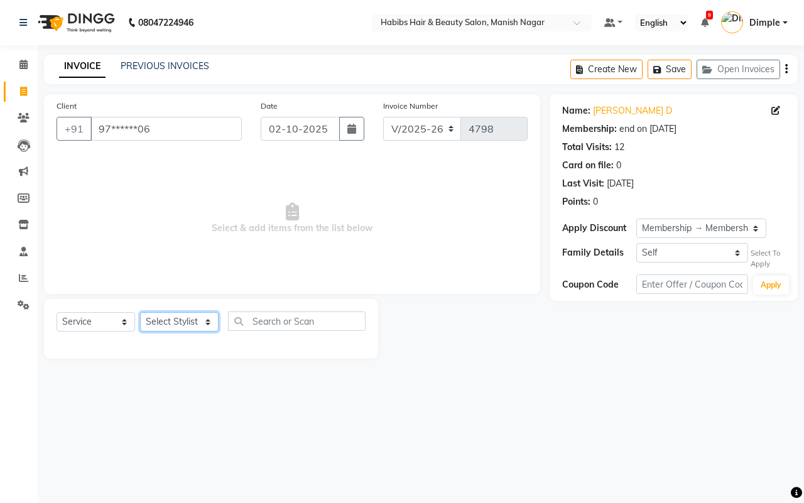
click at [177, 322] on select "Select Stylist [PERSON_NAME] [PERSON_NAME] [PERSON_NAME] [PERSON_NAME] Sachin […" at bounding box center [179, 321] width 79 height 19
select select "62737"
click at [140, 312] on select "Select Stylist [PERSON_NAME] [PERSON_NAME] [PERSON_NAME] [PERSON_NAME] Sachin […" at bounding box center [179, 321] width 79 height 19
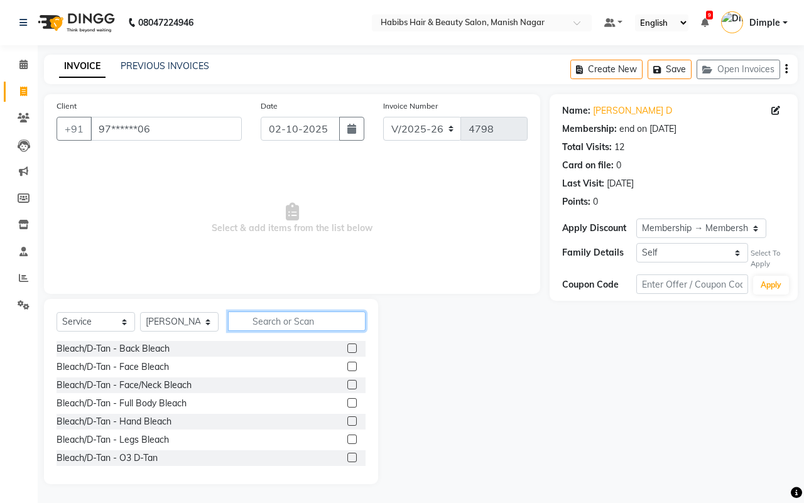
click at [252, 322] on input "text" at bounding box center [297, 321] width 138 height 19
click at [119, 456] on div "Bleach/D-Tan - O3 D-Tan" at bounding box center [107, 458] width 101 height 13
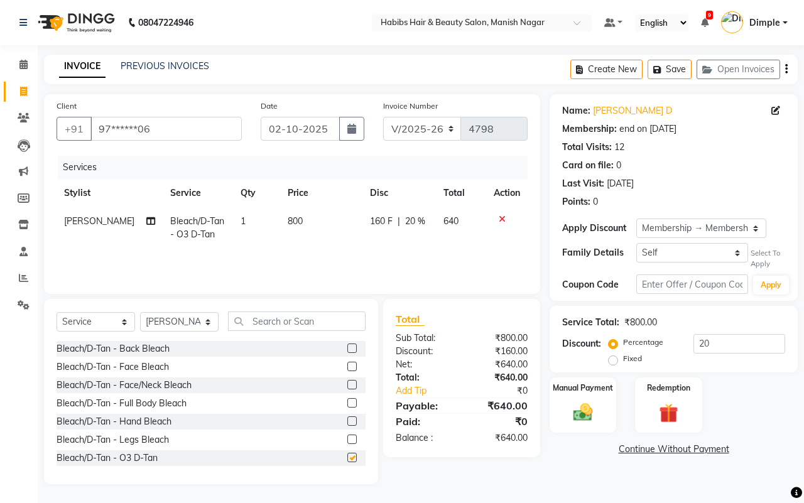
checkbox input "false"
click at [311, 245] on td "800" at bounding box center [321, 227] width 82 height 41
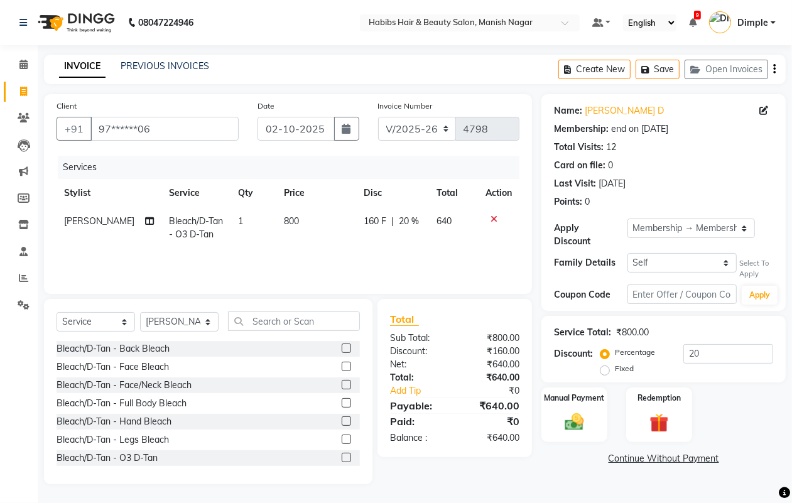
select select "62737"
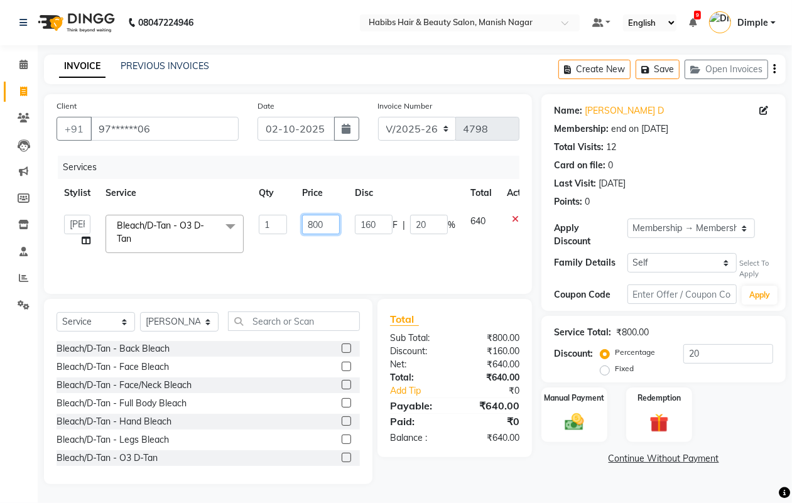
click at [310, 229] on input "800" at bounding box center [321, 224] width 38 height 19
type input "1000"
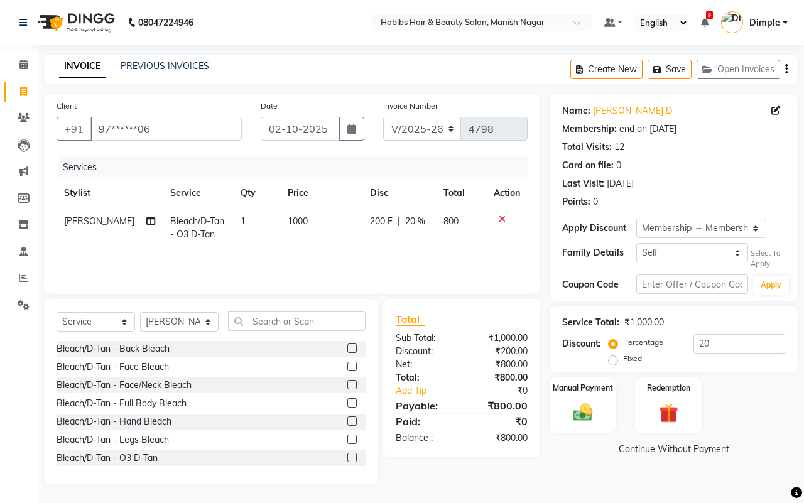
click at [454, 481] on div "Total Sub Total: ₹1,000.00 Discount: ₹200.00 Net: ₹800.00 Total: ₹800.00 Add Ti…" at bounding box center [464, 391] width 172 height 185
click at [673, 73] on button "Save" at bounding box center [670, 69] width 44 height 19
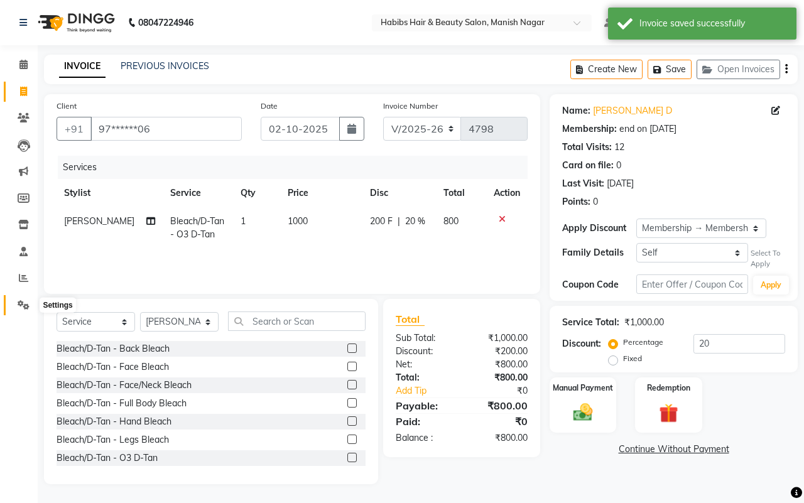
click at [23, 308] on icon at bounding box center [24, 304] width 12 height 9
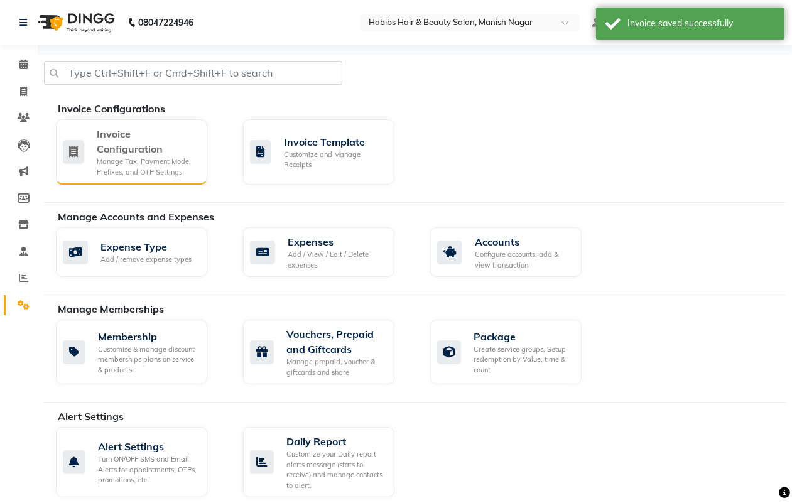
click at [130, 154] on div "Invoice Configuration" at bounding box center [147, 141] width 101 height 30
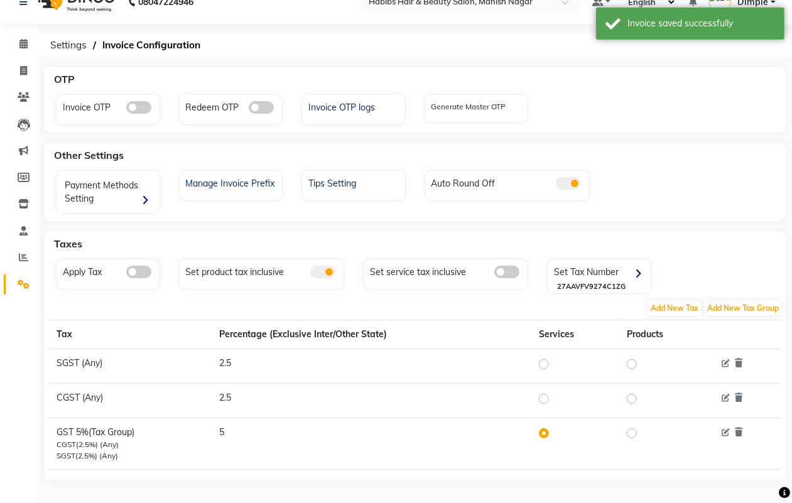
scroll to position [27, 0]
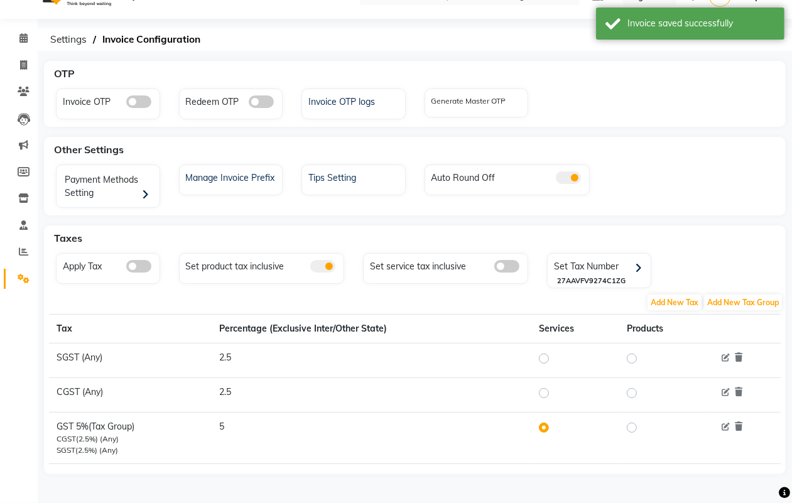
click at [145, 265] on span at bounding box center [138, 266] width 25 height 13
click at [126, 268] on input "checkbox" at bounding box center [126, 268] width 0 height 0
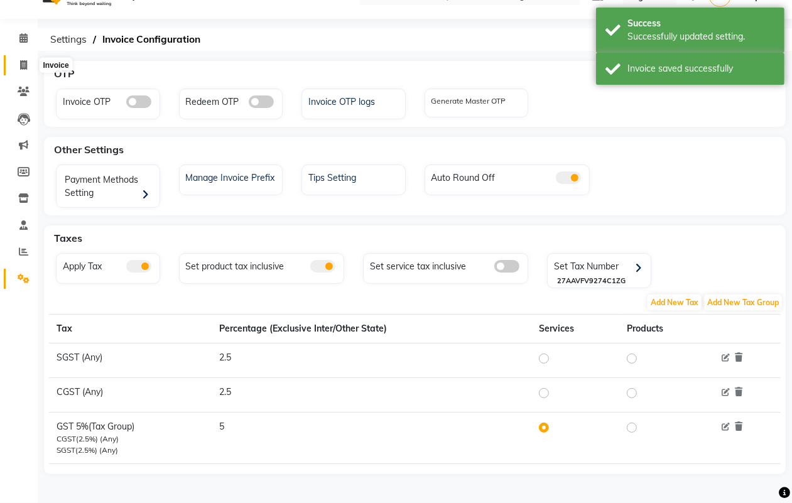
click at [23, 65] on icon at bounding box center [23, 64] width 7 height 9
select select "service"
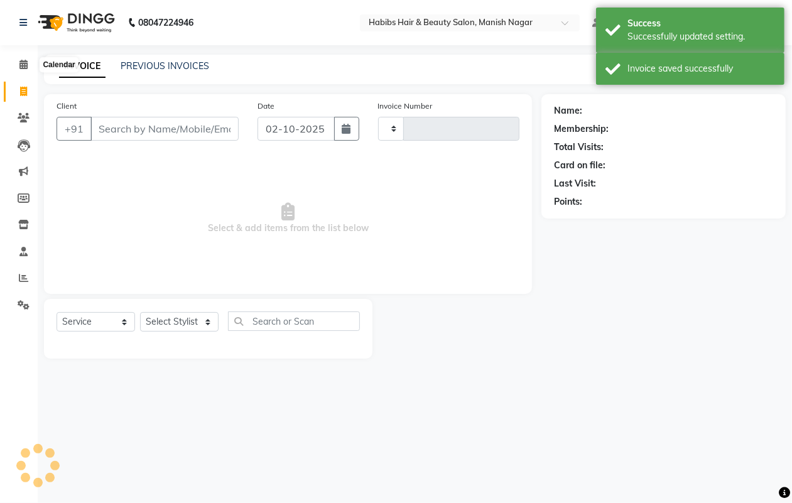
type input "4798"
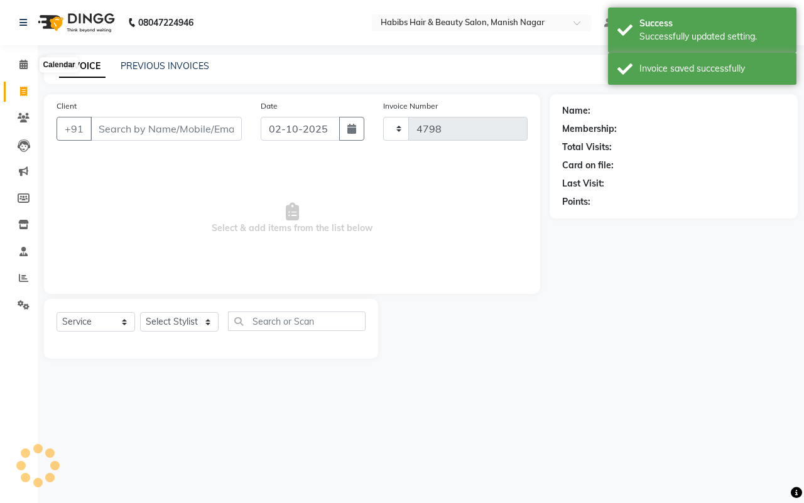
select select "3804"
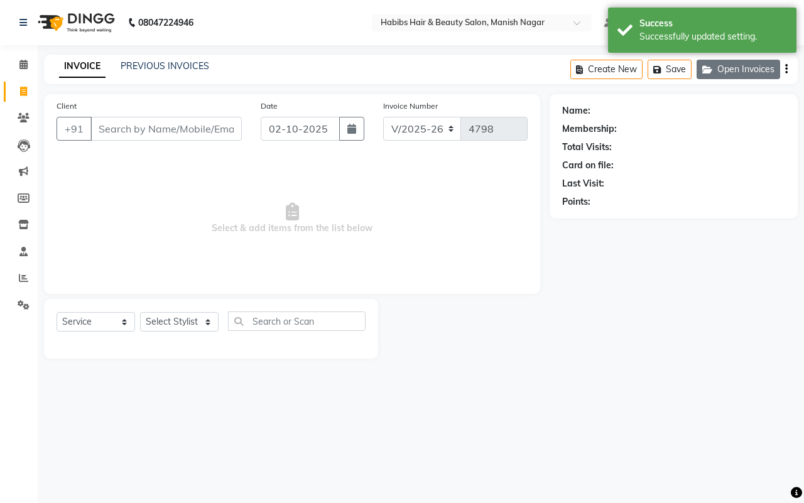
click at [723, 67] on button "Open Invoices" at bounding box center [739, 69] width 84 height 19
click at [718, 70] on button "Open Invoices" at bounding box center [739, 69] width 84 height 19
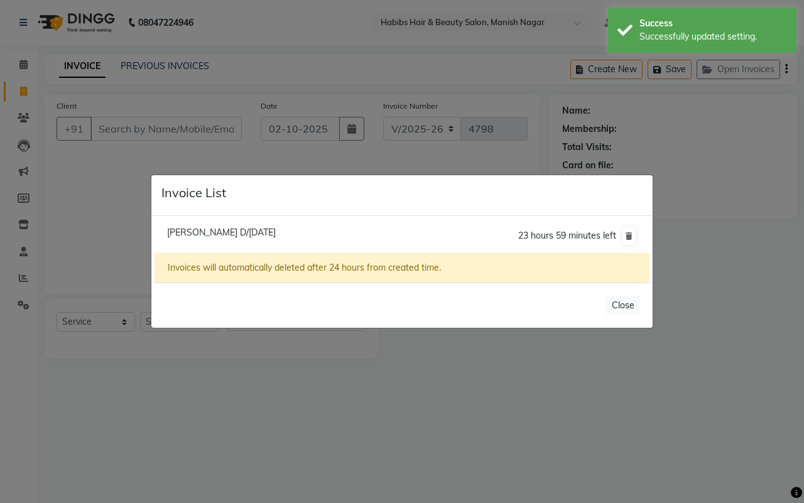
click at [186, 231] on span "[PERSON_NAME] D/[DATE]" at bounding box center [221, 232] width 109 height 11
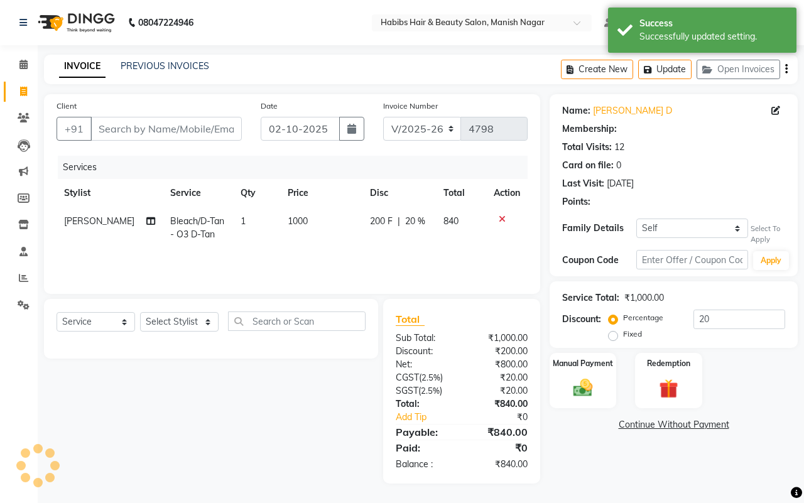
type input "0"
select select "1: Object"
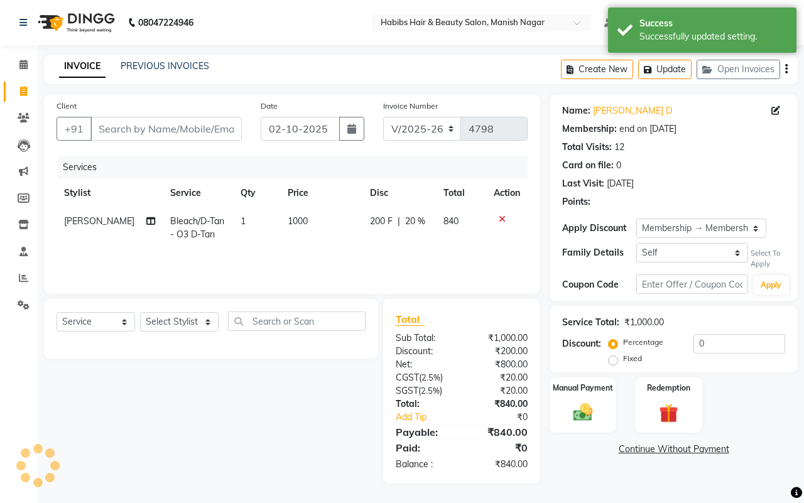
type input "20"
click at [161, 322] on select "Select Stylist [PERSON_NAME] [PERSON_NAME] [PERSON_NAME] [PERSON_NAME] Sachin […" at bounding box center [179, 321] width 79 height 19
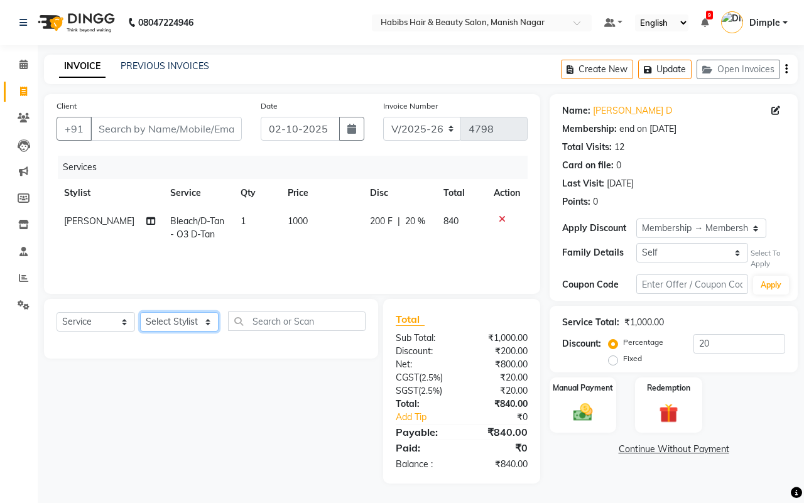
select select "62737"
click at [140, 312] on select "Select Stylist [PERSON_NAME] [PERSON_NAME] [PERSON_NAME] [PERSON_NAME] Sachin […" at bounding box center [179, 321] width 79 height 19
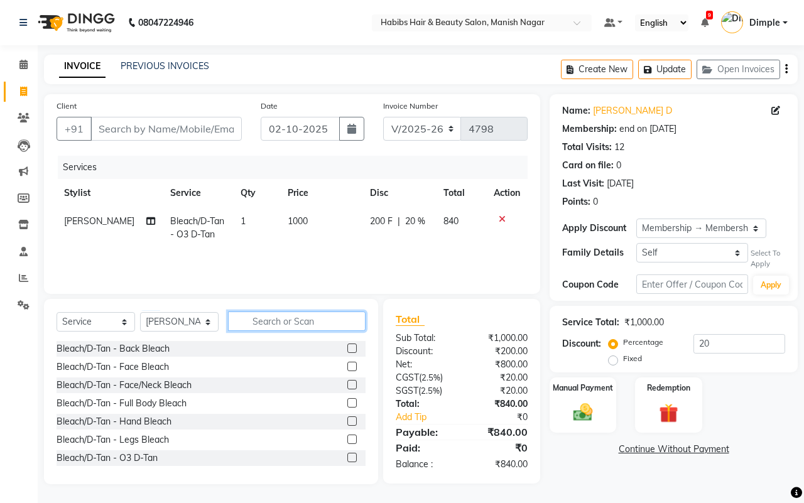
click at [276, 322] on input "text" at bounding box center [297, 321] width 138 height 19
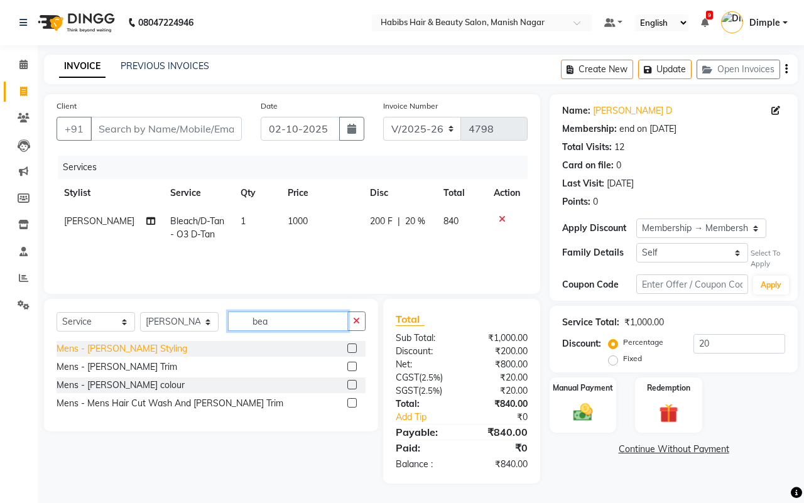
type input "bea"
drag, startPoint x: 128, startPoint y: 349, endPoint x: 145, endPoint y: 337, distance: 20.4
click at [129, 347] on div "Mens - [PERSON_NAME] Styling" at bounding box center [122, 348] width 131 height 13
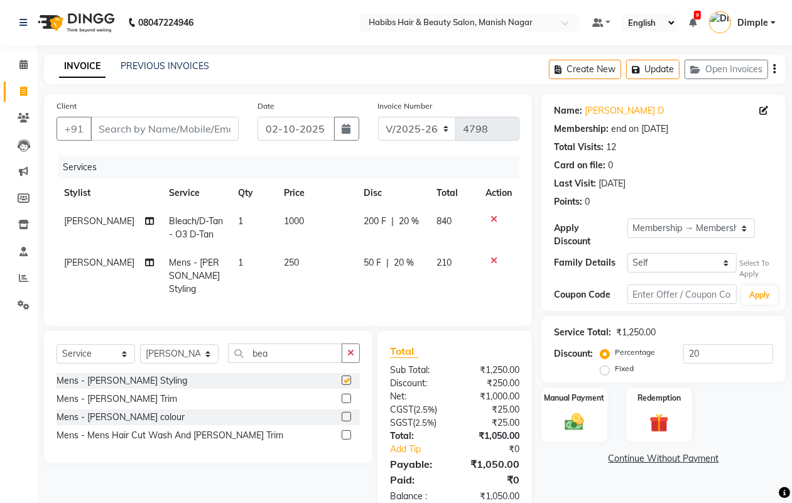
checkbox input "false"
click at [303, 274] on td "250" at bounding box center [316, 276] width 79 height 55
select select "62737"
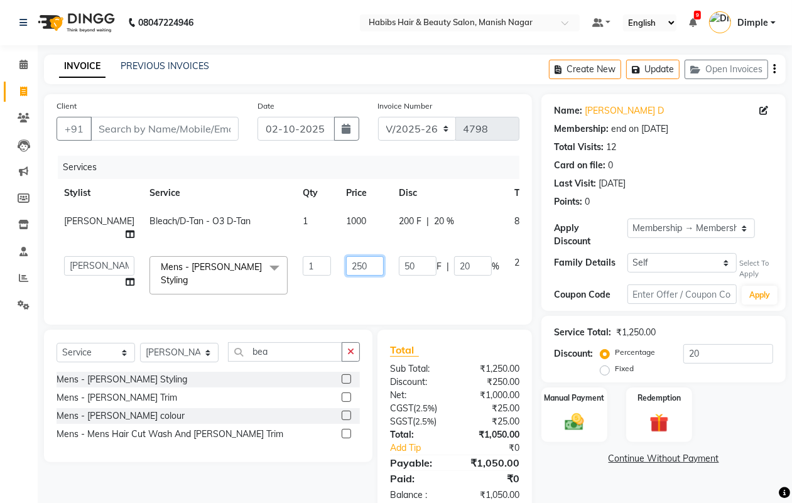
click at [346, 265] on input "250" at bounding box center [365, 265] width 38 height 19
type input "200"
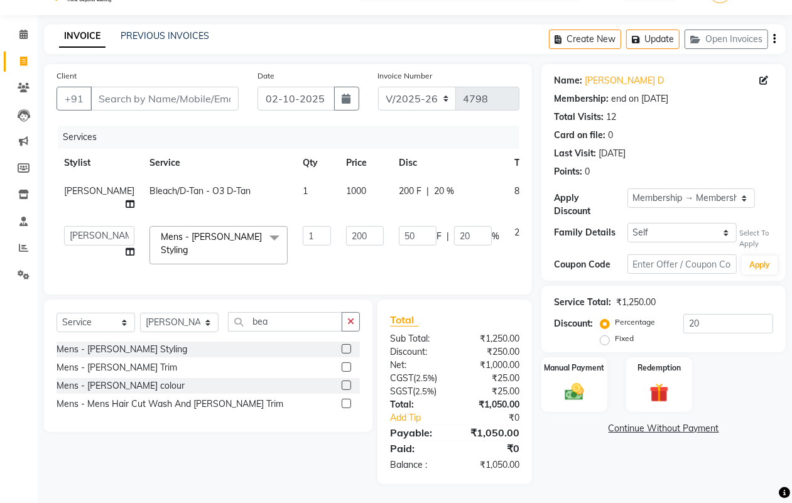
scroll to position [30, 0]
click at [292, 469] on div "Select Service Product Membership Package Voucher Prepaid Gift Card Select Styl…" at bounding box center [204, 392] width 338 height 185
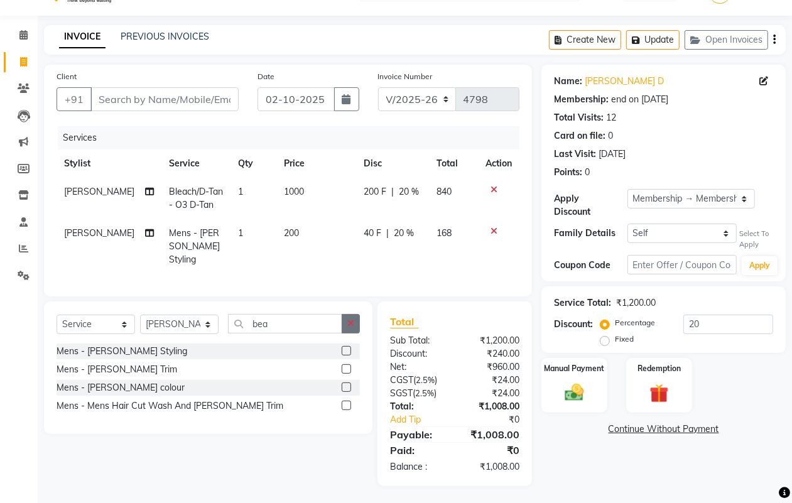
click at [353, 322] on icon "button" at bounding box center [350, 323] width 7 height 9
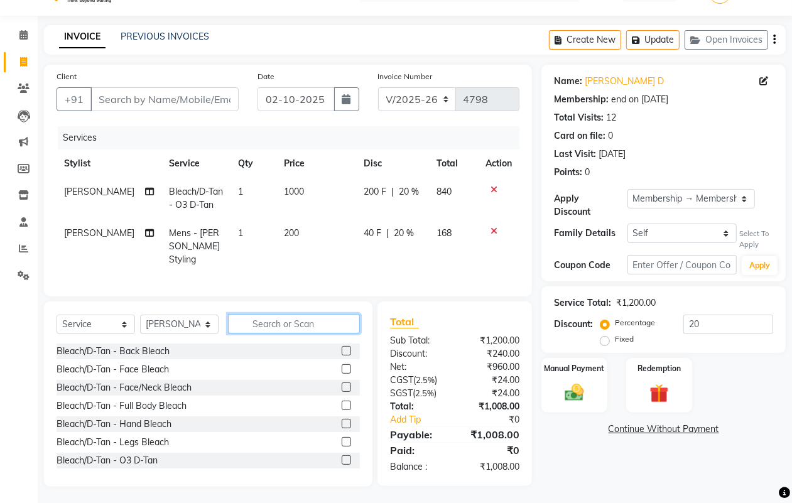
click at [273, 322] on input "text" at bounding box center [294, 323] width 132 height 19
click at [280, 314] on input "text" at bounding box center [294, 323] width 132 height 19
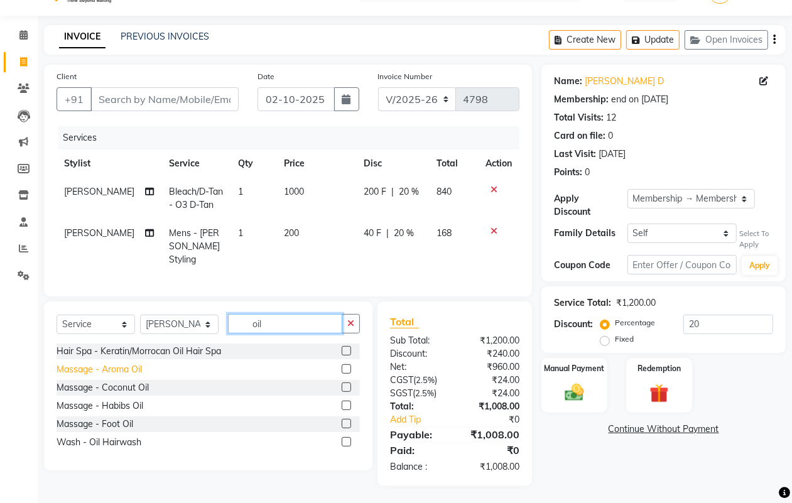
type input "oil"
click at [121, 369] on div "Massage - Aroma Oil" at bounding box center [99, 369] width 85 height 13
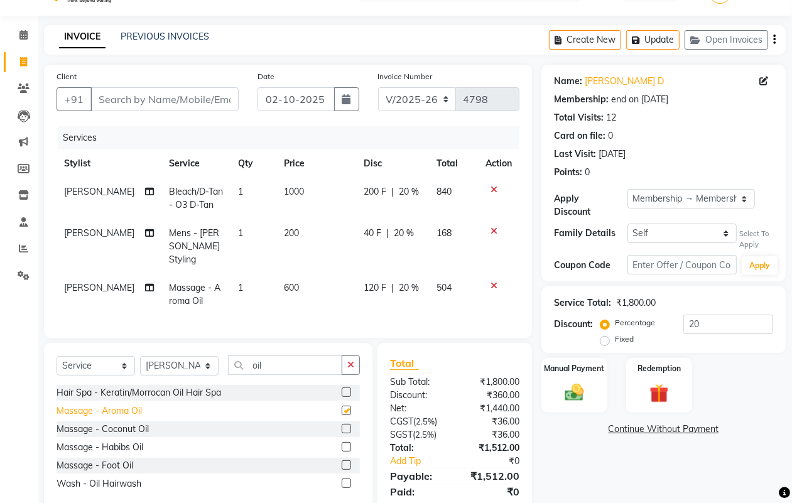
checkbox input "false"
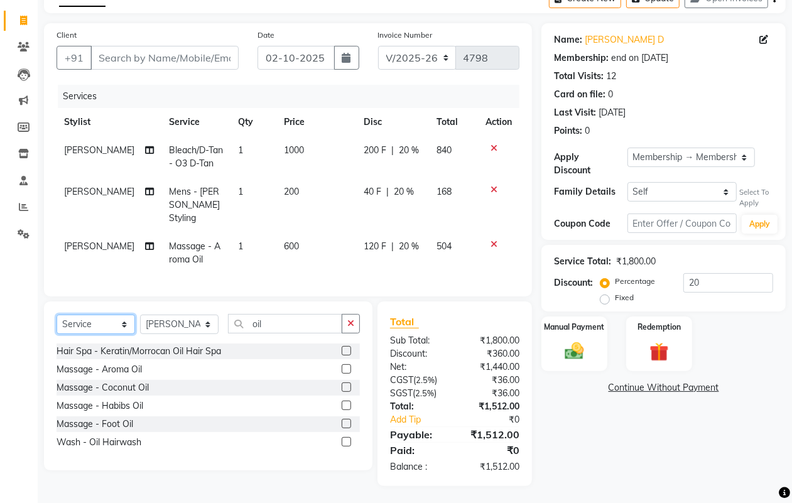
click at [91, 327] on select "Select Service Product Membership Package Voucher Prepaid Gift Card" at bounding box center [96, 324] width 79 height 19
select select "product"
click at [57, 315] on select "Select Service Product Membership Package Voucher Prepaid Gift Card" at bounding box center [96, 324] width 79 height 19
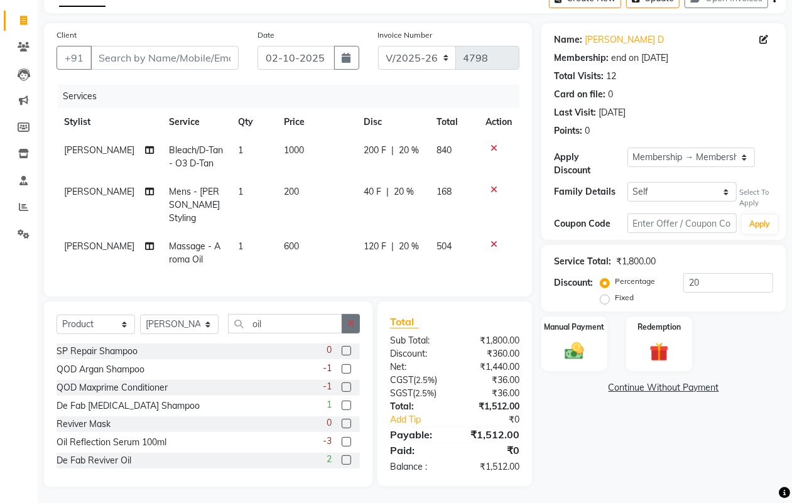
click at [357, 317] on button "button" at bounding box center [351, 323] width 18 height 19
click at [341, 316] on input "text" at bounding box center [294, 323] width 132 height 19
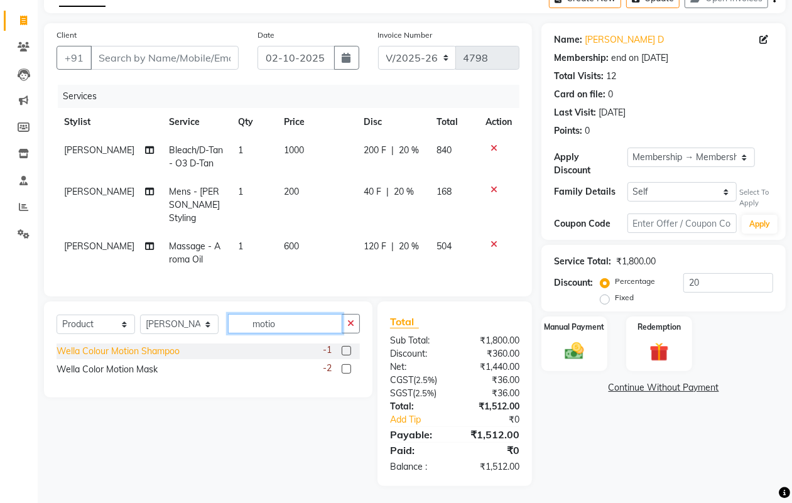
type input "motio"
click at [130, 350] on div "Wella Colour Motion Shampoo" at bounding box center [118, 351] width 123 height 13
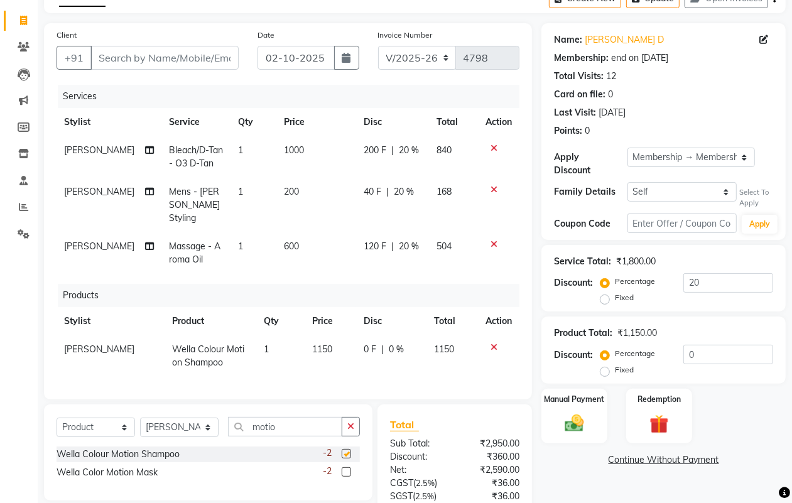
checkbox input "false"
click at [124, 470] on div "Wella Color Motion Mask" at bounding box center [107, 472] width 101 height 13
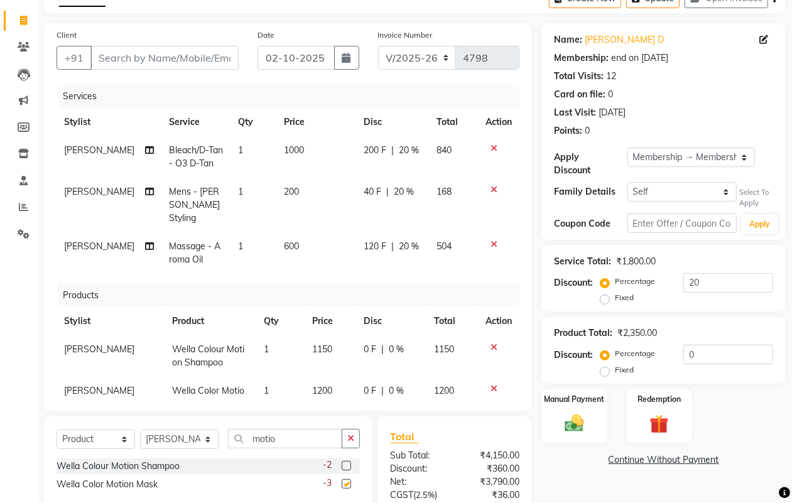
checkbox input "false"
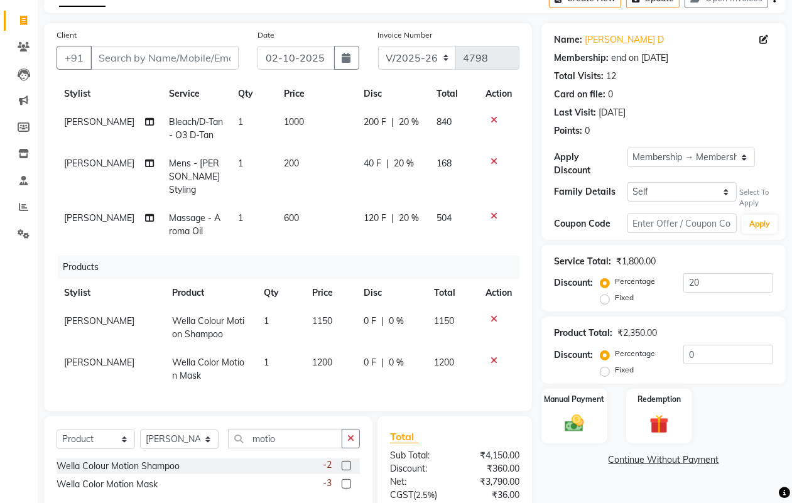
click at [316, 315] on span "1150" at bounding box center [322, 320] width 20 height 11
select select "62737"
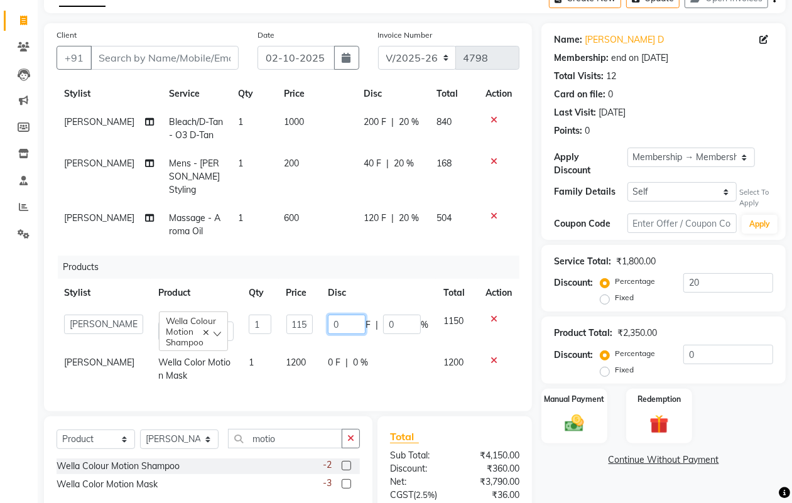
click at [328, 315] on input "0" at bounding box center [347, 324] width 38 height 19
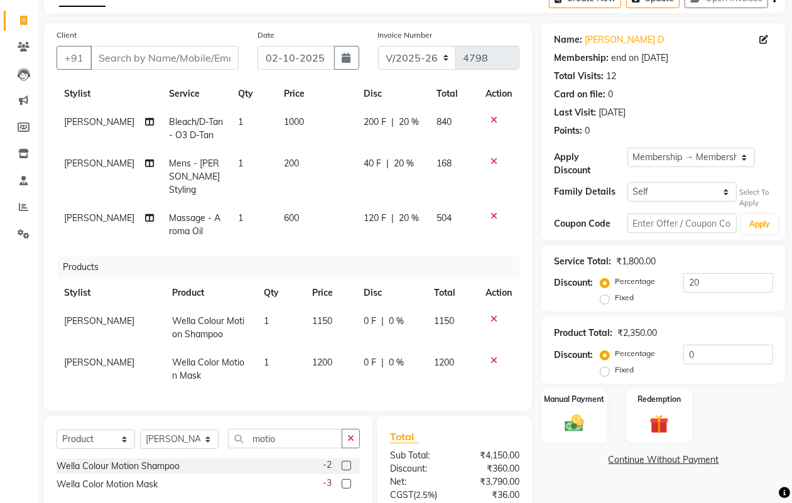
click at [312, 315] on span "1150" at bounding box center [322, 320] width 20 height 11
select select "62737"
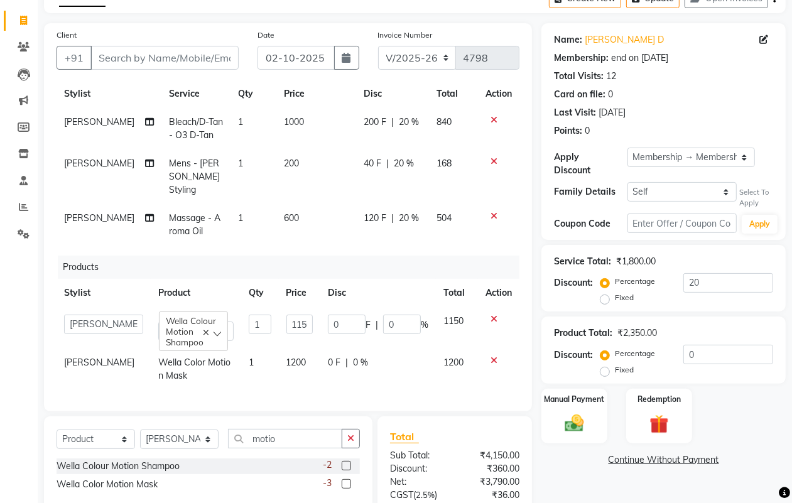
click at [320, 307] on td "0 F | 0 %" at bounding box center [378, 327] width 116 height 41
click at [288, 315] on input "1150" at bounding box center [300, 324] width 27 height 19
click at [287, 315] on input "1150" at bounding box center [300, 324] width 27 height 19
type input "1200"
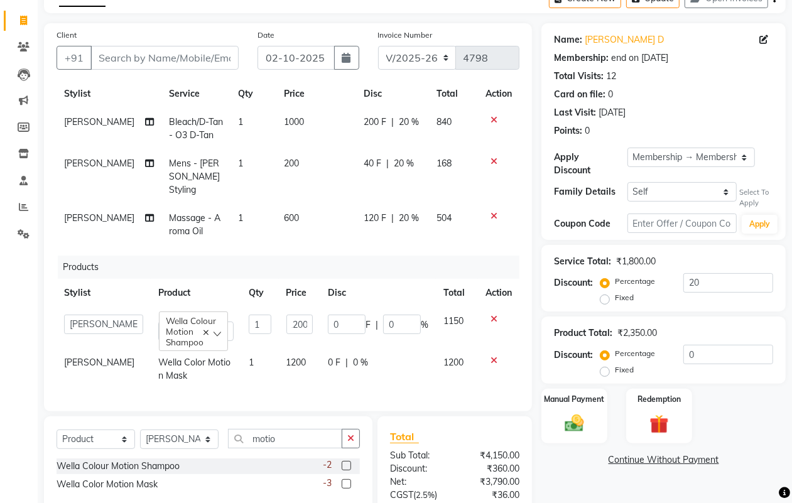
click at [302, 356] on td "1200" at bounding box center [300, 369] width 42 height 41
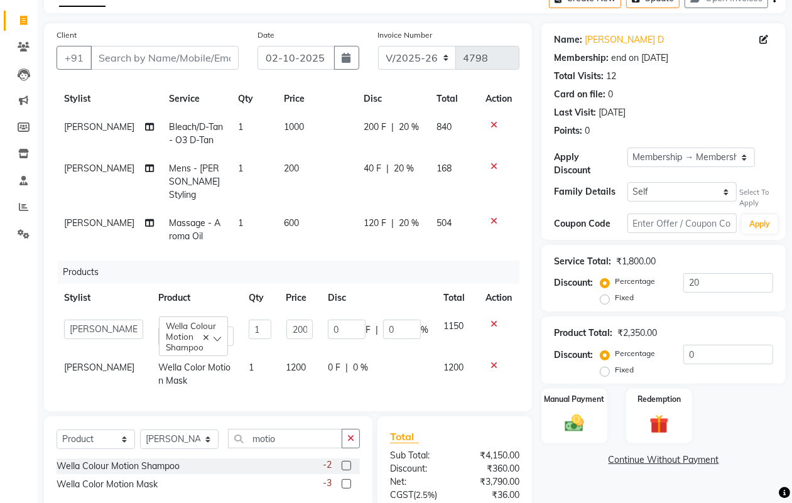
select select "62737"
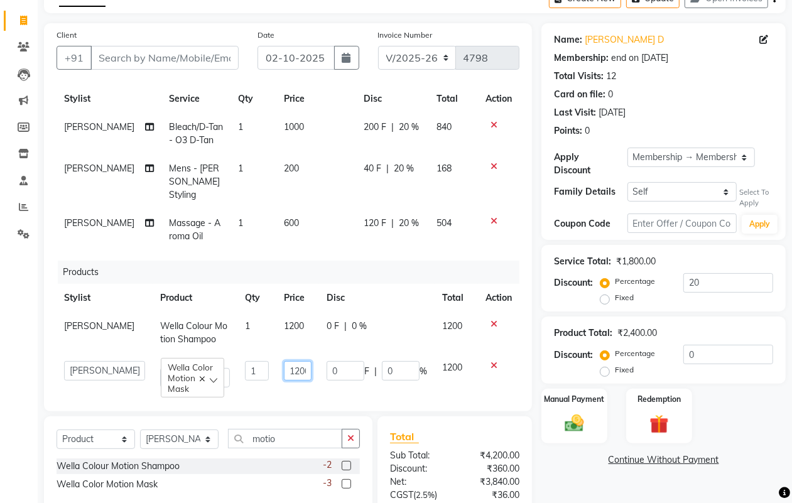
click at [284, 361] on input "1200" at bounding box center [298, 370] width 28 height 19
type input "1350"
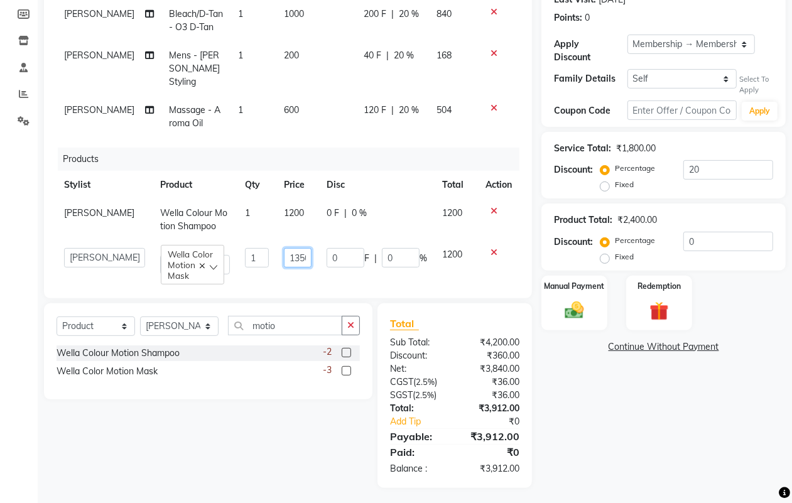
scroll to position [187, 0]
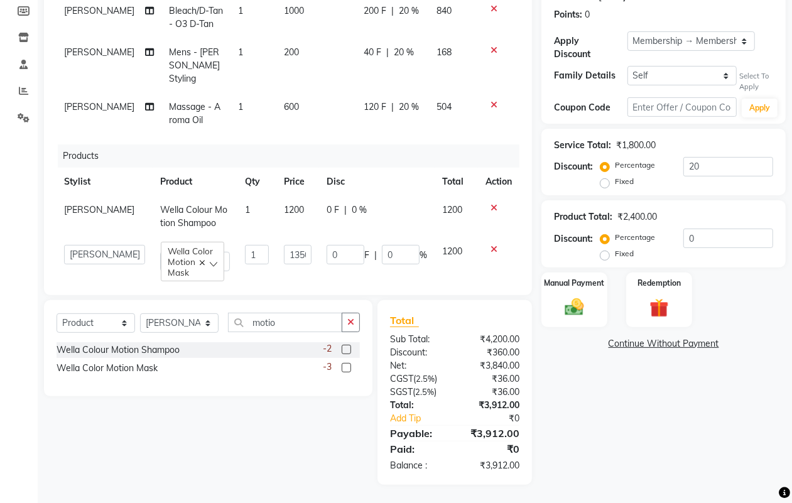
click at [608, 415] on div "Name: [PERSON_NAME] D Membership: end on [DATE] Total Visits: 12 Card on file: …" at bounding box center [669, 196] width 254 height 578
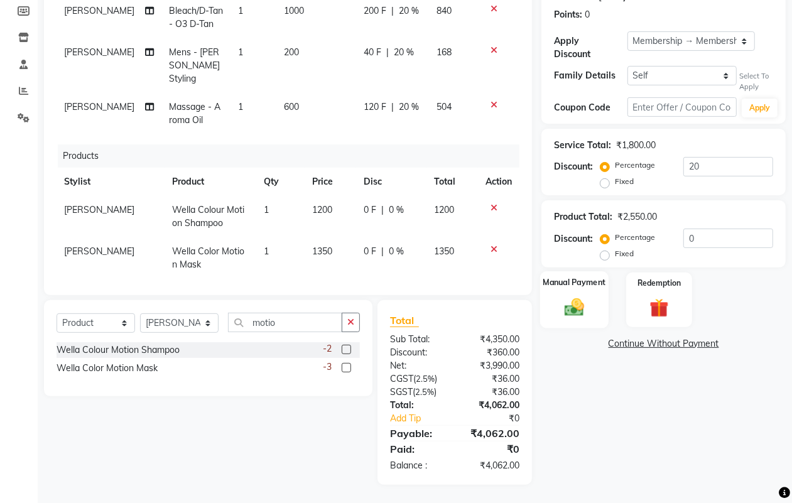
click at [582, 307] on img at bounding box center [574, 307] width 31 height 23
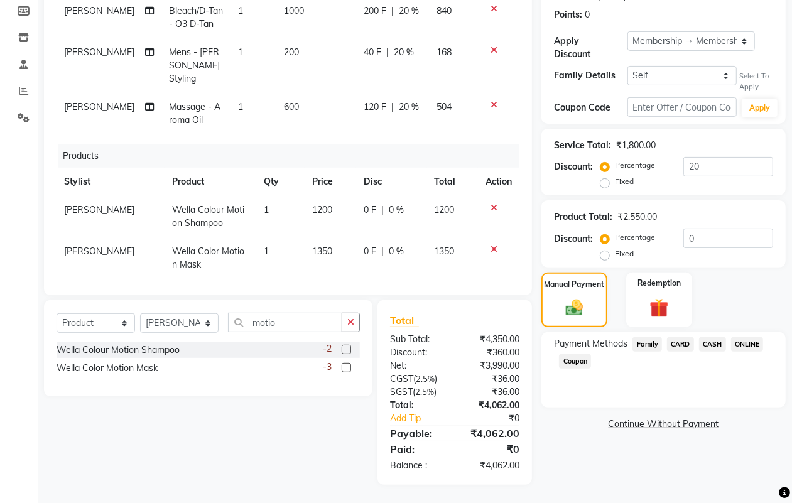
click at [749, 344] on span "ONLINE" at bounding box center [747, 344] width 33 height 14
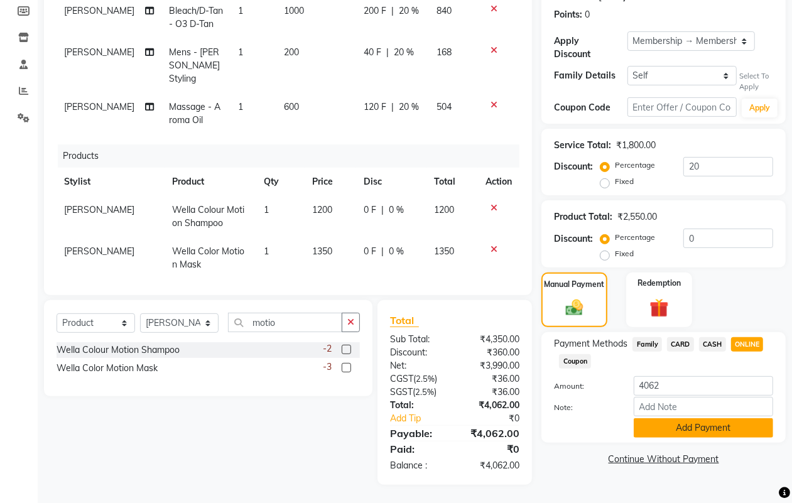
click at [684, 427] on button "Add Payment" at bounding box center [703, 427] width 139 height 19
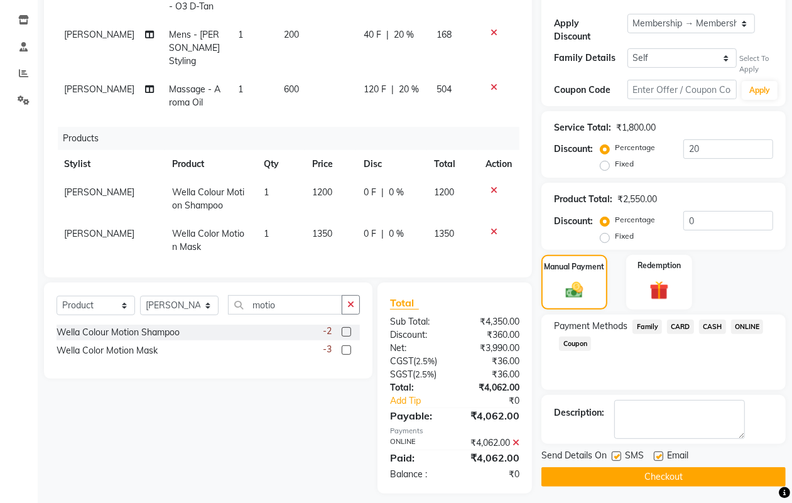
scroll to position [214, 0]
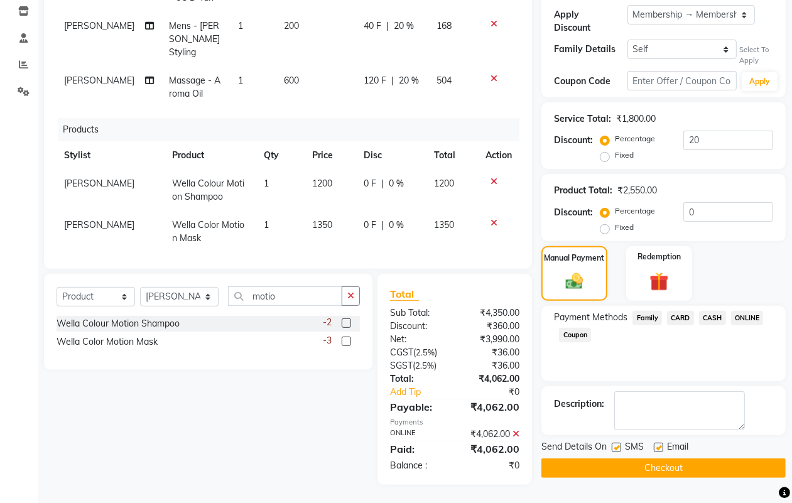
click at [644, 466] on button "Checkout" at bounding box center [664, 468] width 244 height 19
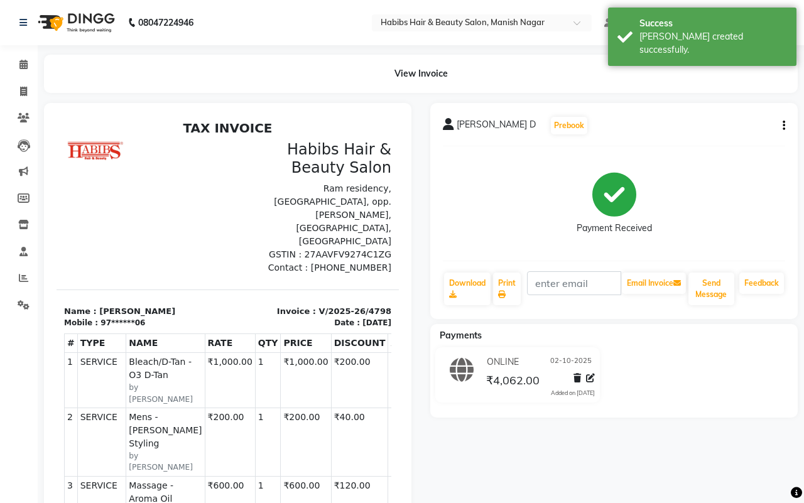
select select "3804"
select select "service"
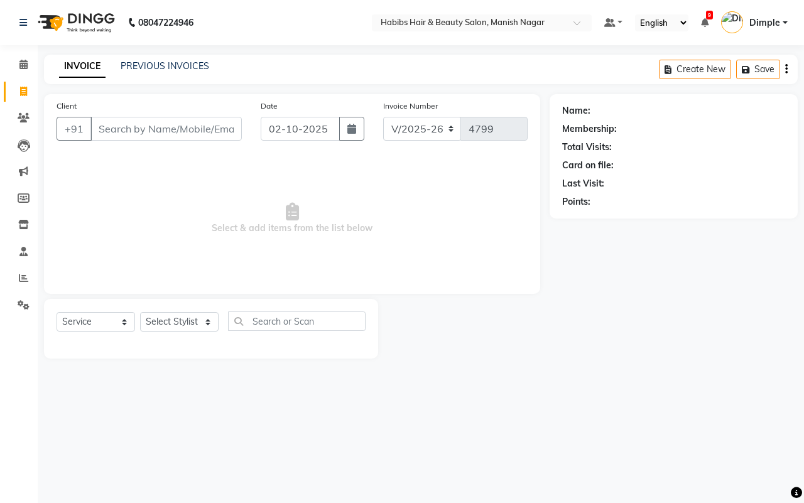
click at [176, 129] on input "Client" at bounding box center [165, 129] width 151 height 24
click at [23, 112] on span at bounding box center [24, 118] width 22 height 14
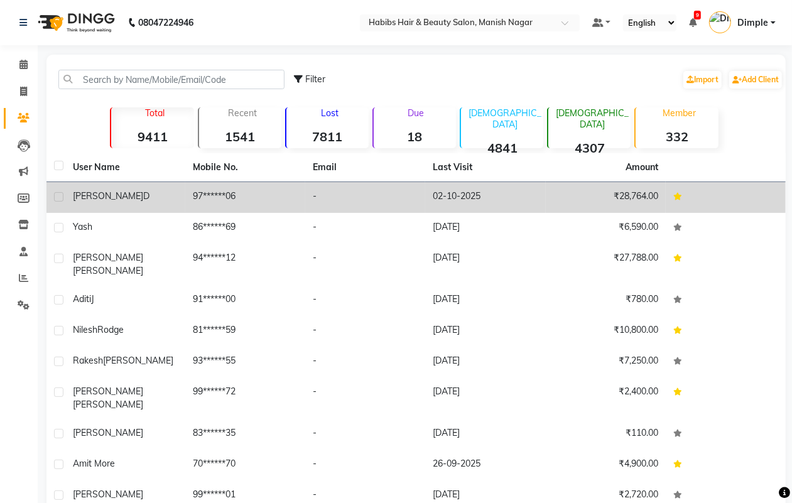
click at [108, 193] on span "[PERSON_NAME]" at bounding box center [108, 195] width 70 height 11
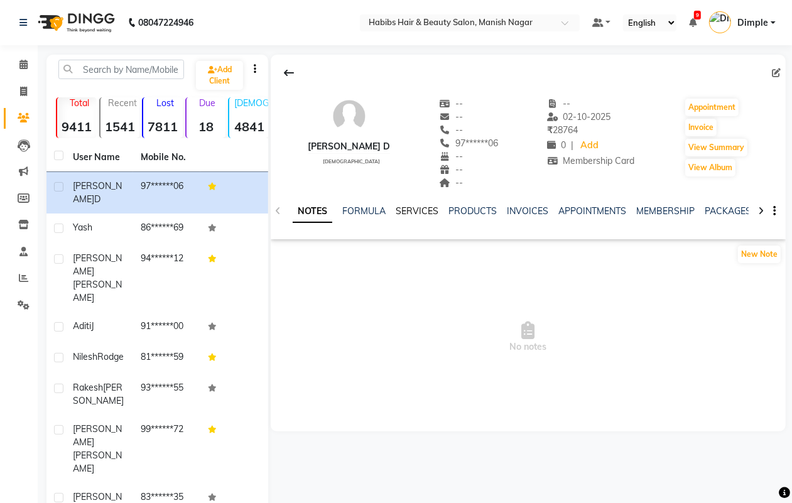
click at [412, 209] on link "SERVICES" at bounding box center [417, 210] width 43 height 11
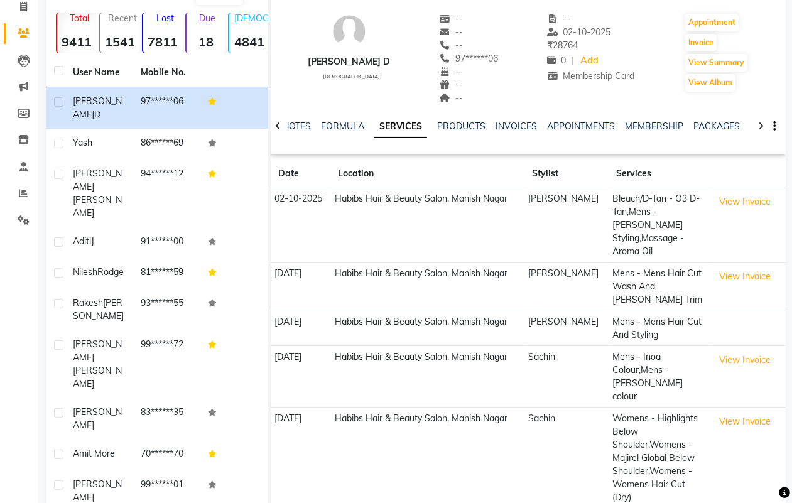
scroll to position [92, 0]
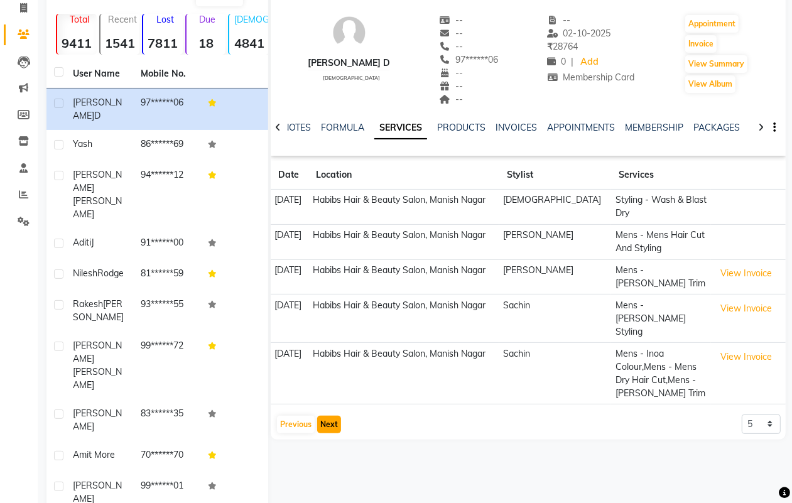
click at [337, 416] on button "Next" at bounding box center [329, 425] width 24 height 18
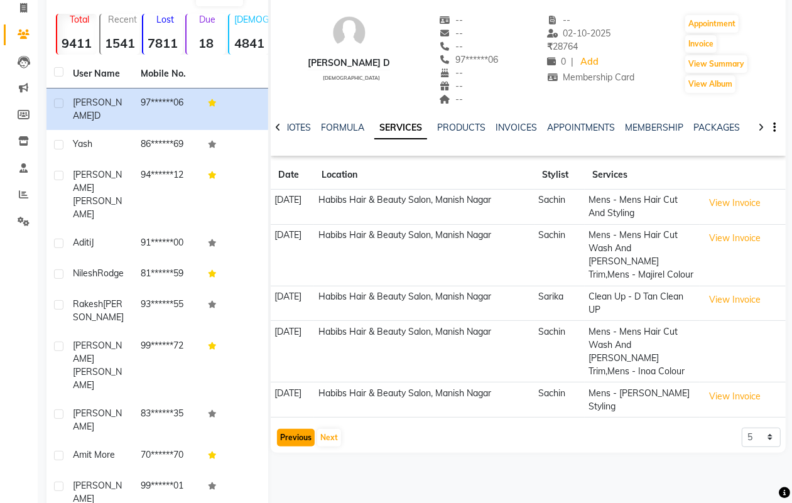
click at [293, 429] on button "Previous" at bounding box center [296, 438] width 38 height 18
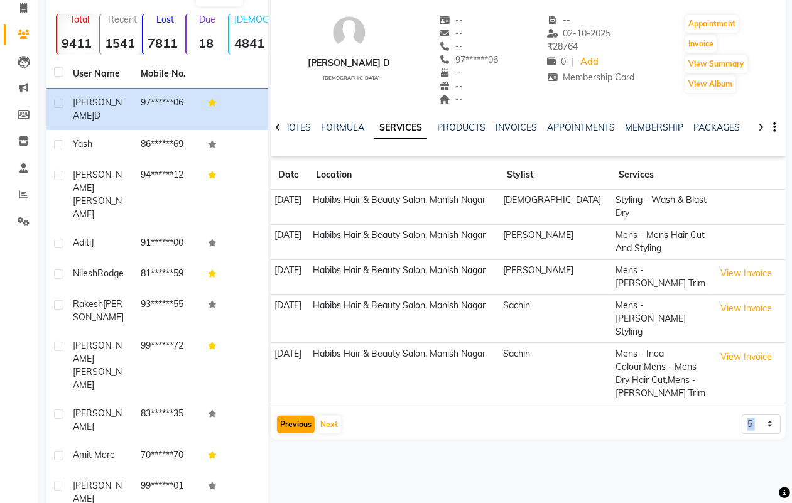
click at [293, 416] on div "[PERSON_NAME] D [DEMOGRAPHIC_DATA] -- -- -- 97******06 -- -- -- -- [DATE] ₹ 287…" at bounding box center [527, 273] width 518 height 604
click at [285, 416] on button "Previous" at bounding box center [296, 425] width 38 height 18
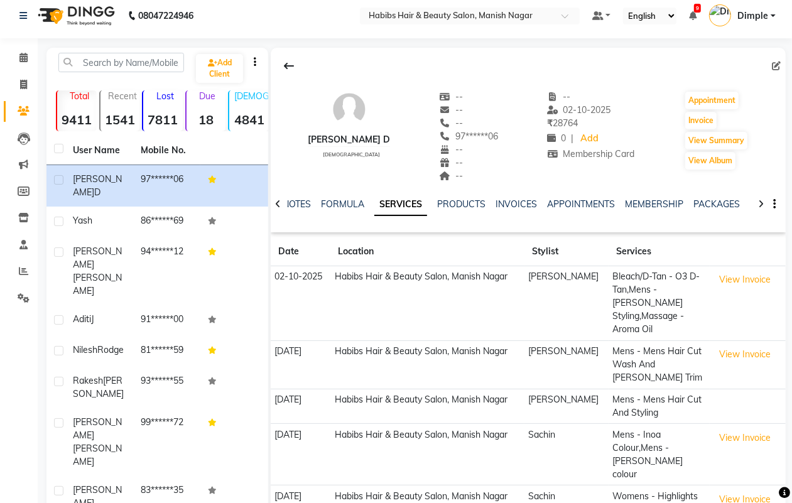
scroll to position [0, 0]
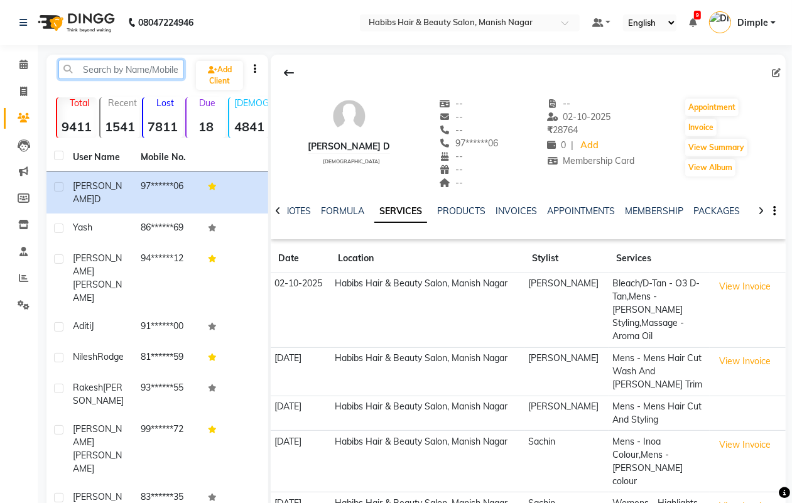
click at [104, 63] on input "text" at bounding box center [121, 69] width 126 height 19
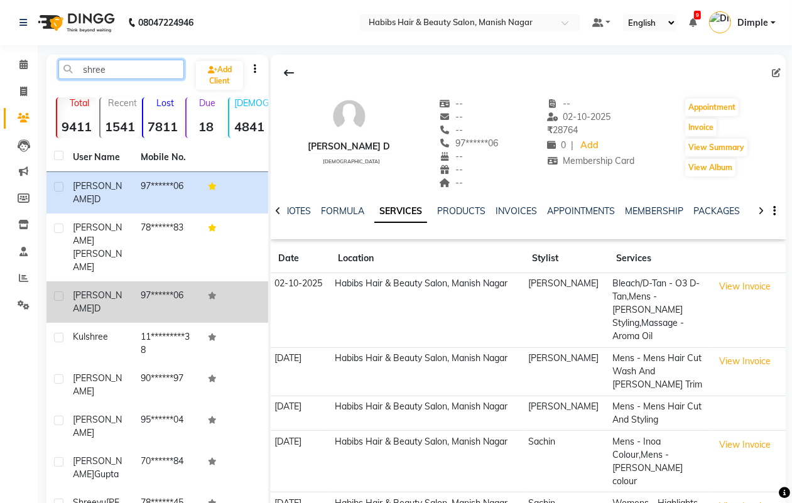
type input "shree"
click at [173, 282] on td "97******06" at bounding box center [167, 302] width 68 height 41
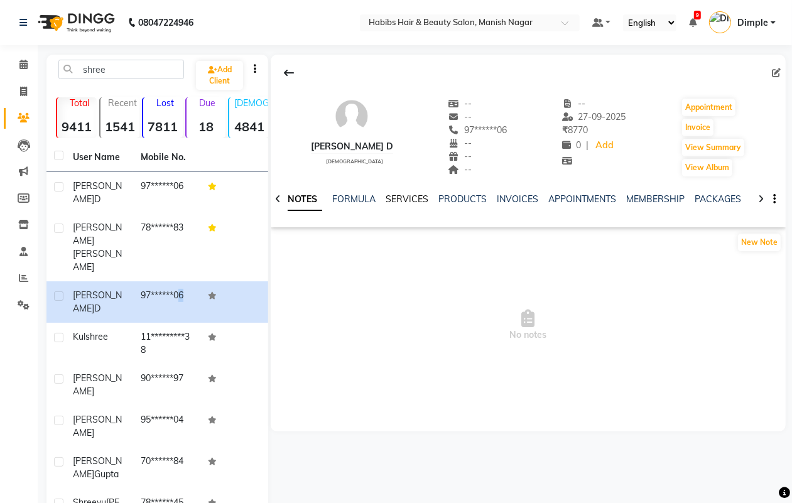
click at [405, 198] on link "SERVICES" at bounding box center [407, 199] width 43 height 11
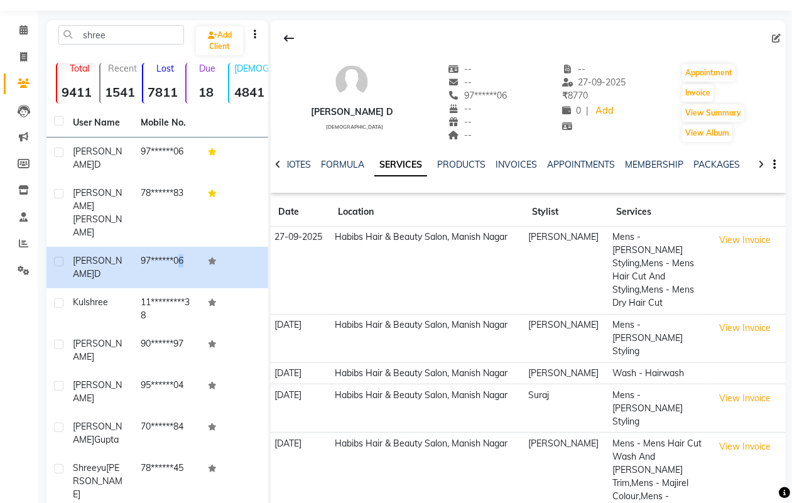
scroll to position [84, 0]
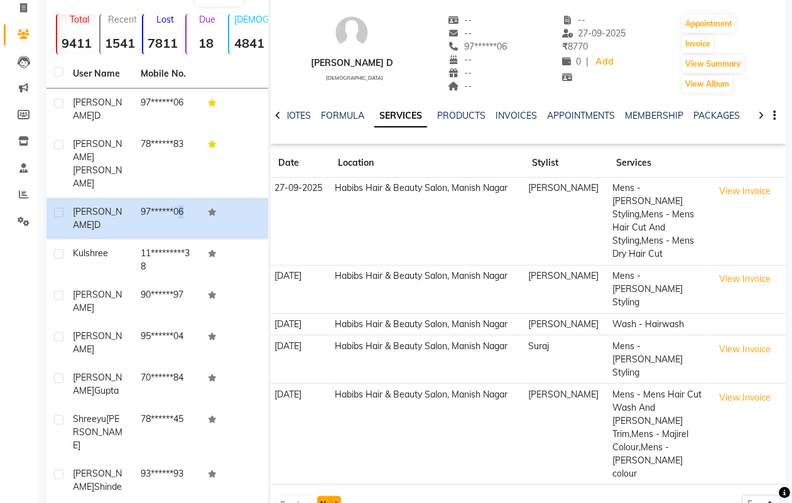
click at [331, 496] on button "Next" at bounding box center [329, 505] width 24 height 18
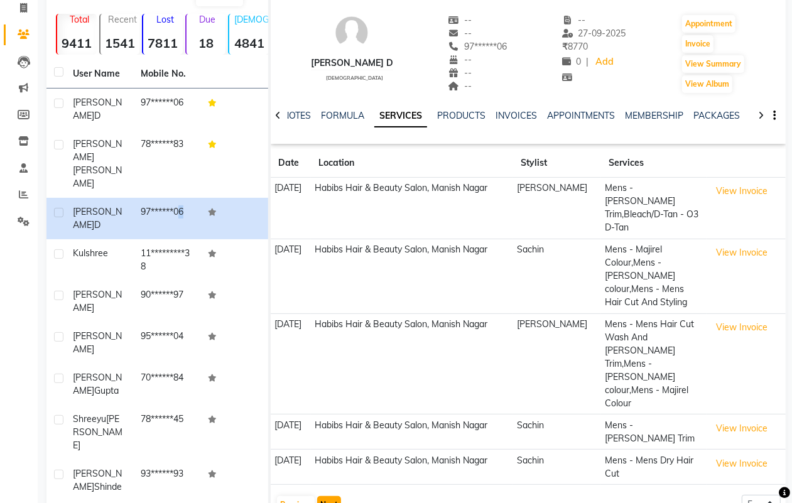
click at [324, 496] on button "Next" at bounding box center [329, 505] width 24 height 18
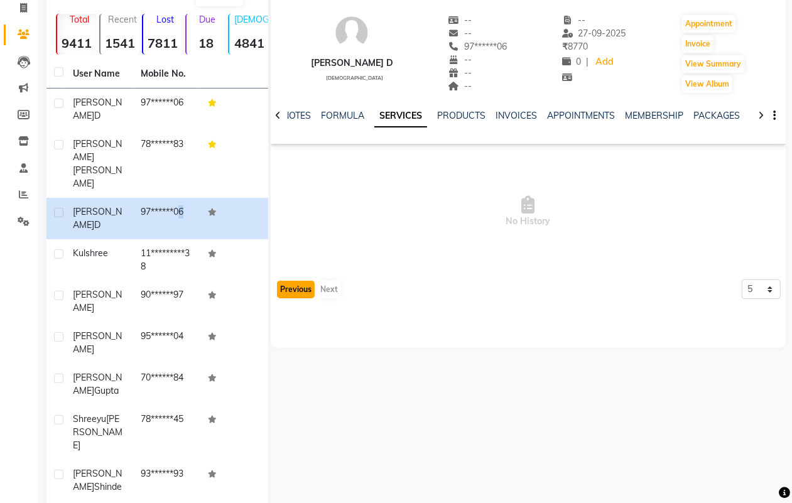
click at [296, 286] on button "Previous" at bounding box center [296, 290] width 38 height 18
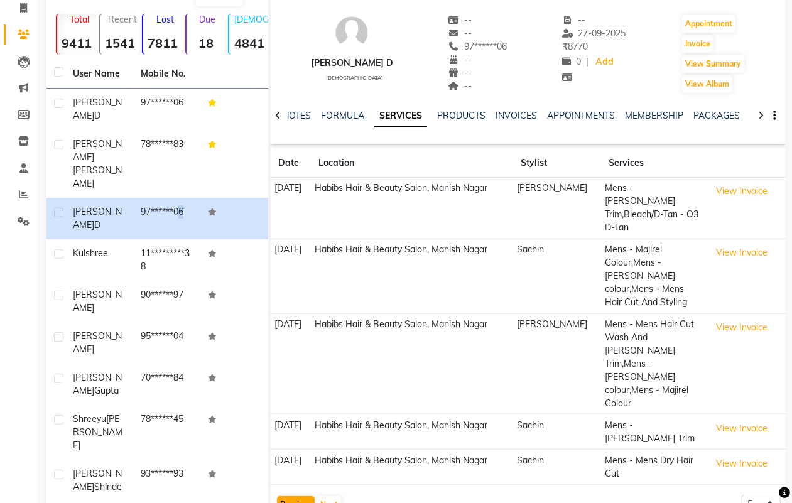
click at [300, 496] on button "Previous" at bounding box center [296, 505] width 38 height 18
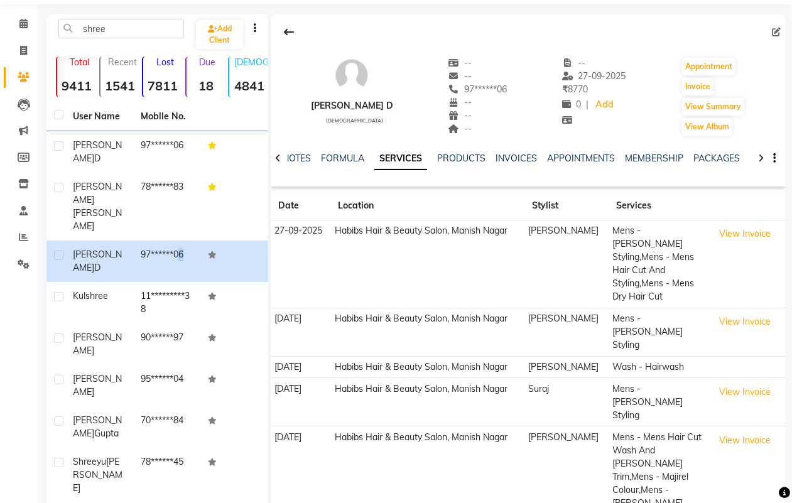
scroll to position [0, 0]
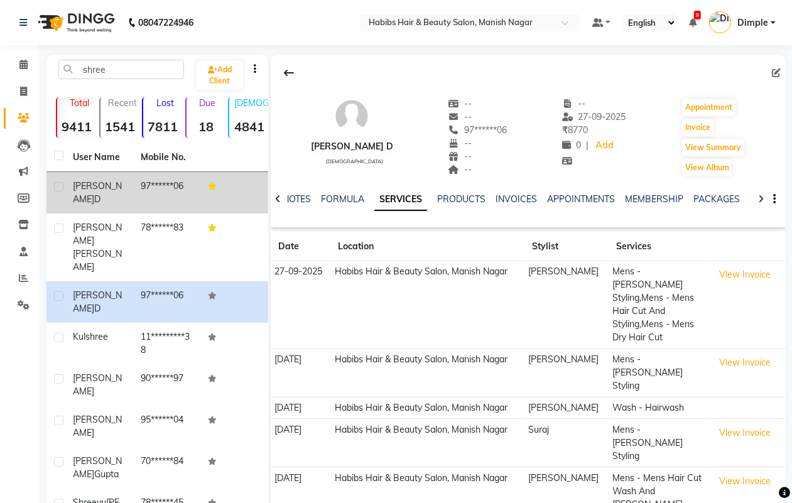
click at [108, 187] on span "[PERSON_NAME]" at bounding box center [97, 192] width 49 height 25
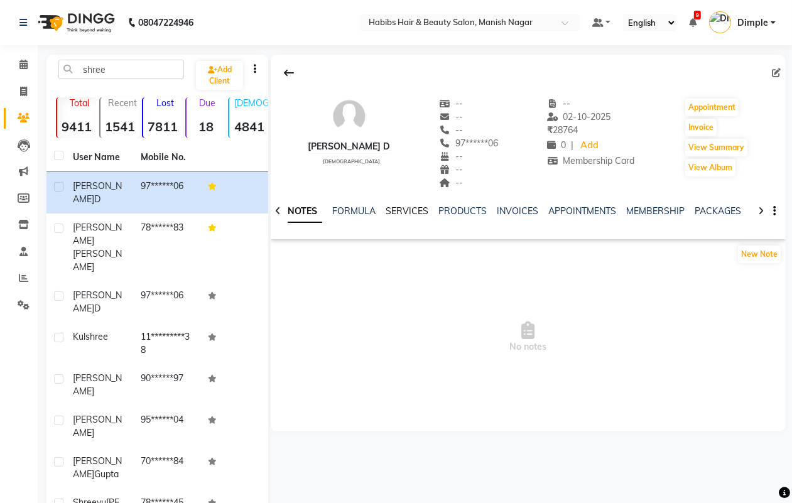
click at [405, 208] on link "SERVICES" at bounding box center [407, 210] width 43 height 11
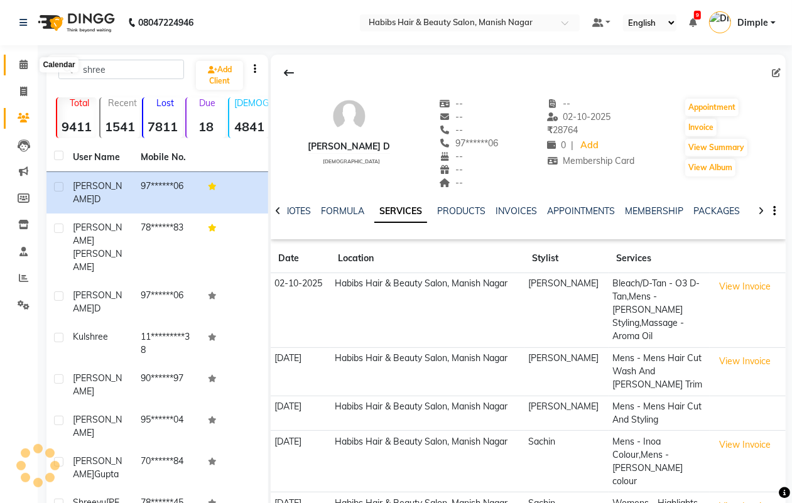
click at [19, 65] on icon at bounding box center [23, 64] width 8 height 9
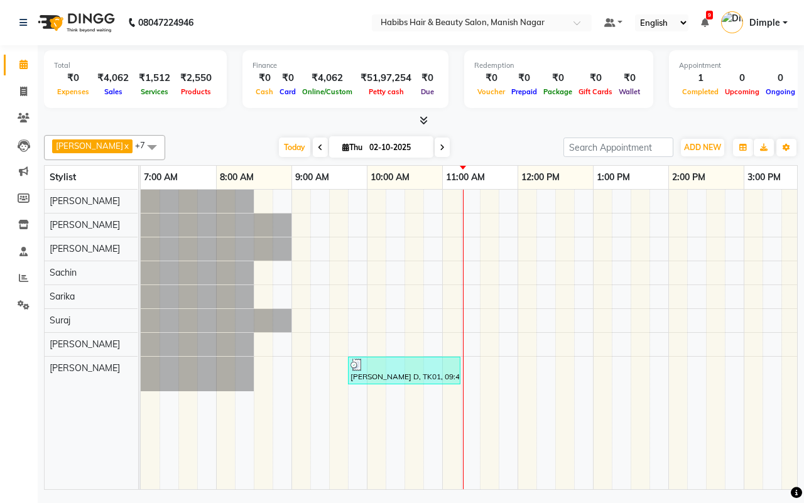
click at [193, 142] on div "Today Thu 02-10-2025" at bounding box center [365, 147] width 386 height 19
